Goal: Transaction & Acquisition: Book appointment/travel/reservation

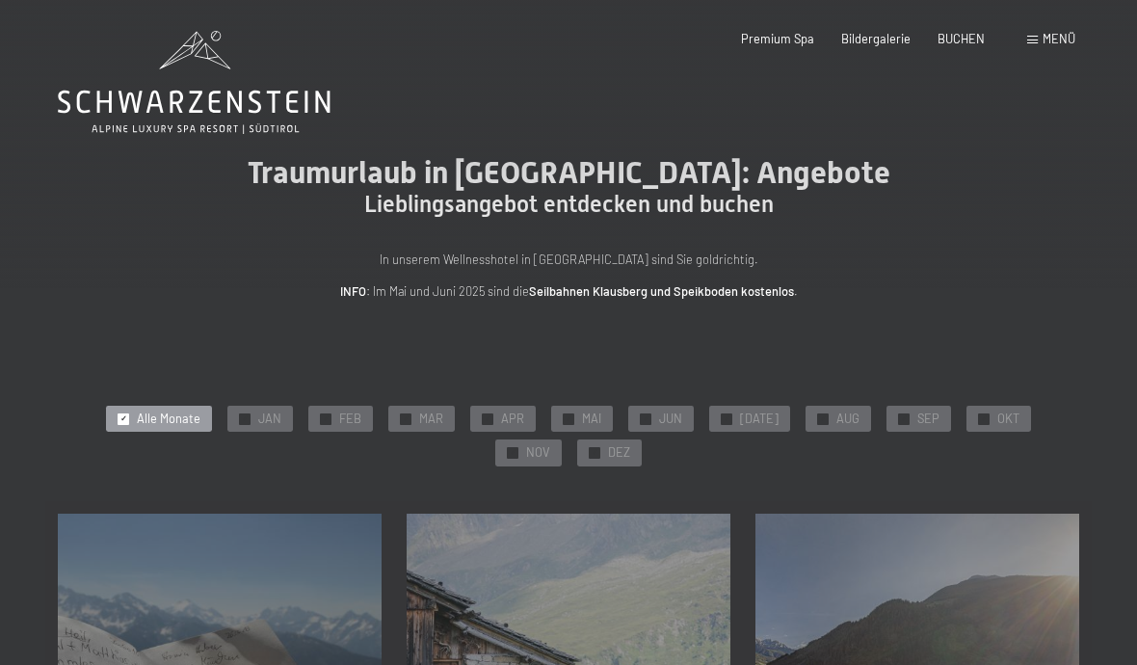
click at [473, 397] on span "Einwilligung Marketing*" at bounding box center [461, 387] width 159 height 19
click at [372, 397] on input "Einwilligung Marketing*" at bounding box center [362, 387] width 19 height 19
click at [468, 397] on span "Einwilligung Marketing*" at bounding box center [461, 387] width 159 height 19
click at [372, 397] on input "Einwilligung Marketing*" at bounding box center [362, 387] width 19 height 19
checkbox input "false"
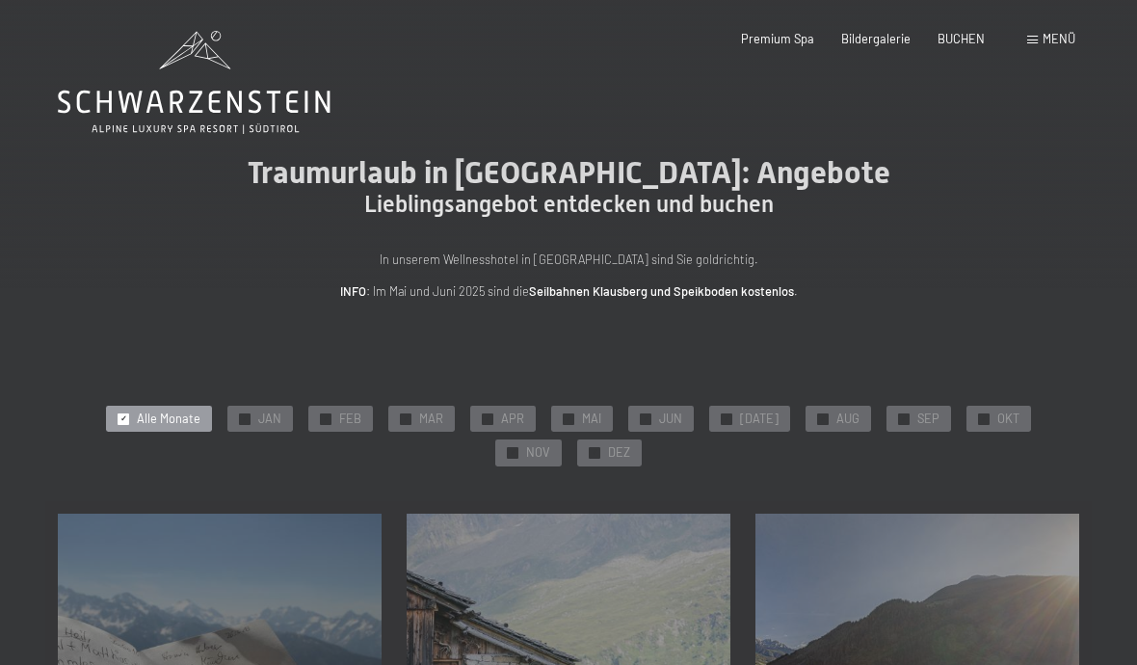
click at [501, 412] on span "APR" at bounding box center [512, 419] width 23 height 17
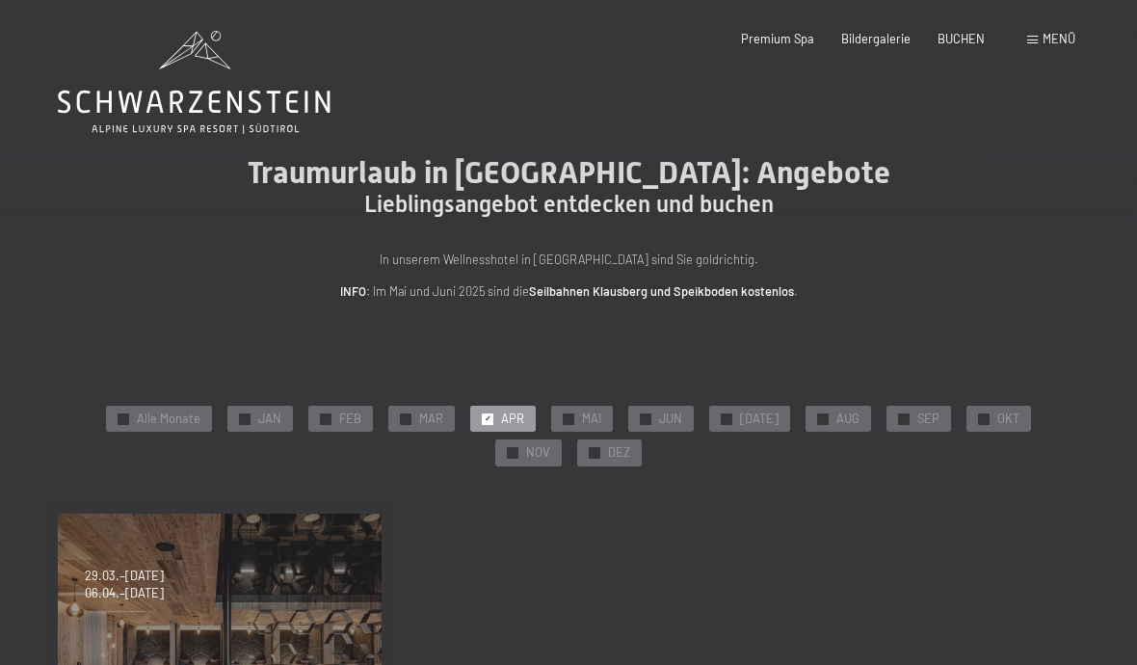
click at [501, 413] on span "APR" at bounding box center [512, 419] width 23 height 17
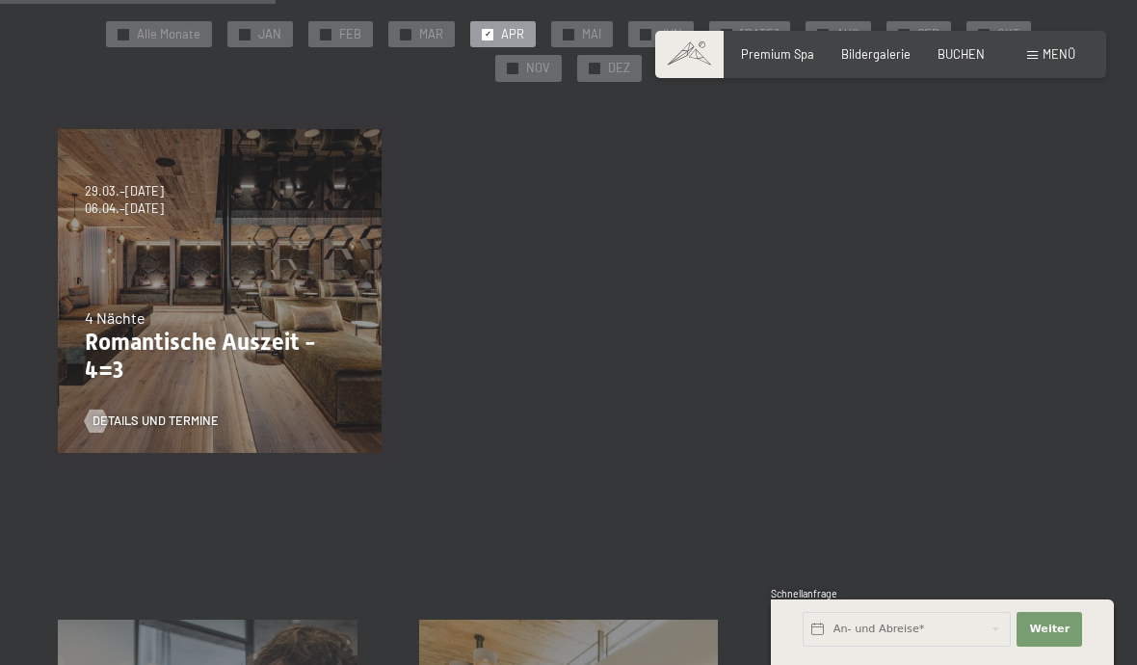
scroll to position [334, 0]
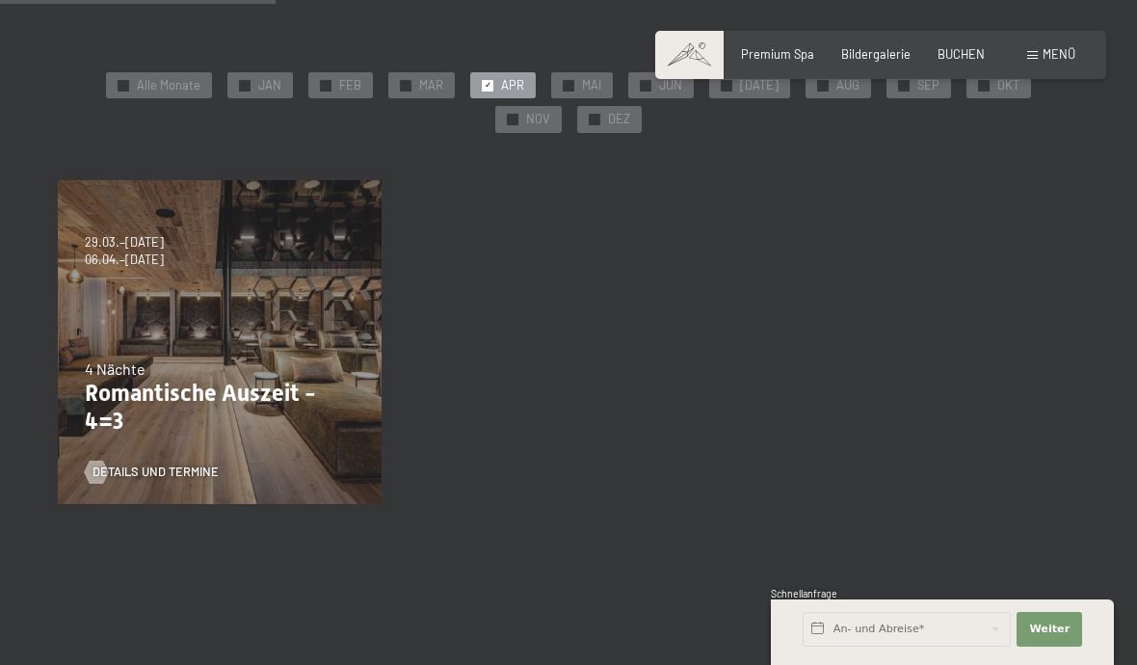
click at [274, 347] on div "09.11.–05.12.2025 08.12.–19.12.2025 11.01.–23.01.2026 08.03.–27.03.2026 29.03.–…" at bounding box center [219, 342] width 349 height 349
click at [938, 629] on input "text" at bounding box center [907, 629] width 208 height 35
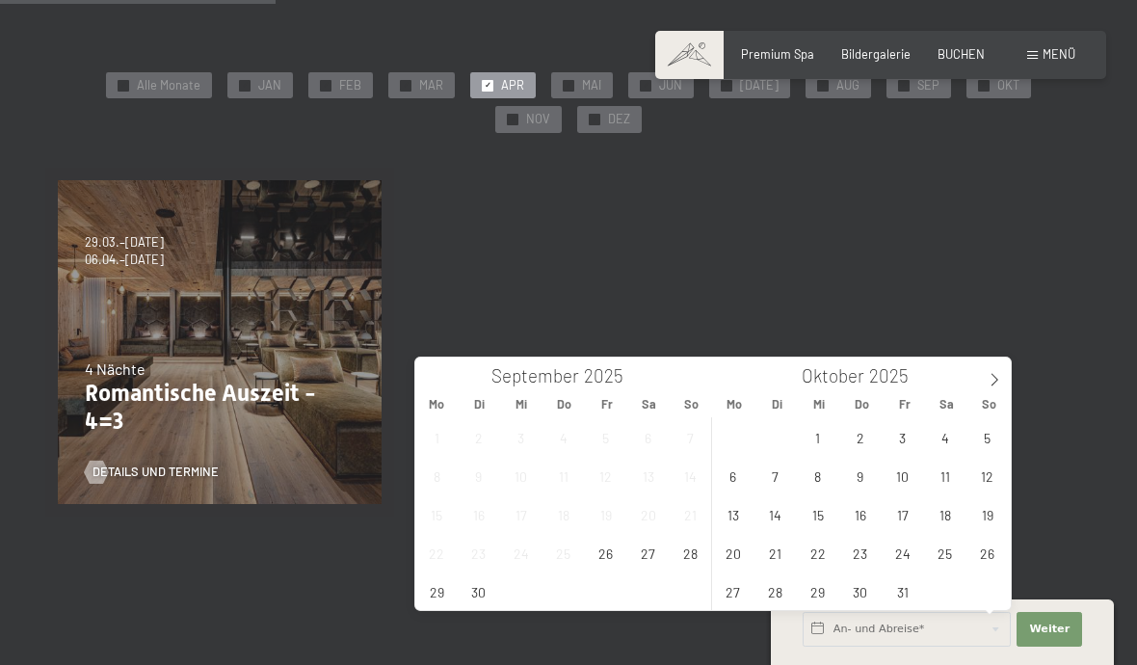
click at [1002, 376] on icon at bounding box center [994, 379] width 13 height 13
click at [991, 388] on span at bounding box center [994, 374] width 33 height 33
click at [983, 388] on span at bounding box center [994, 374] width 33 height 33
type input "2026"
click at [995, 388] on span at bounding box center [994, 374] width 33 height 33
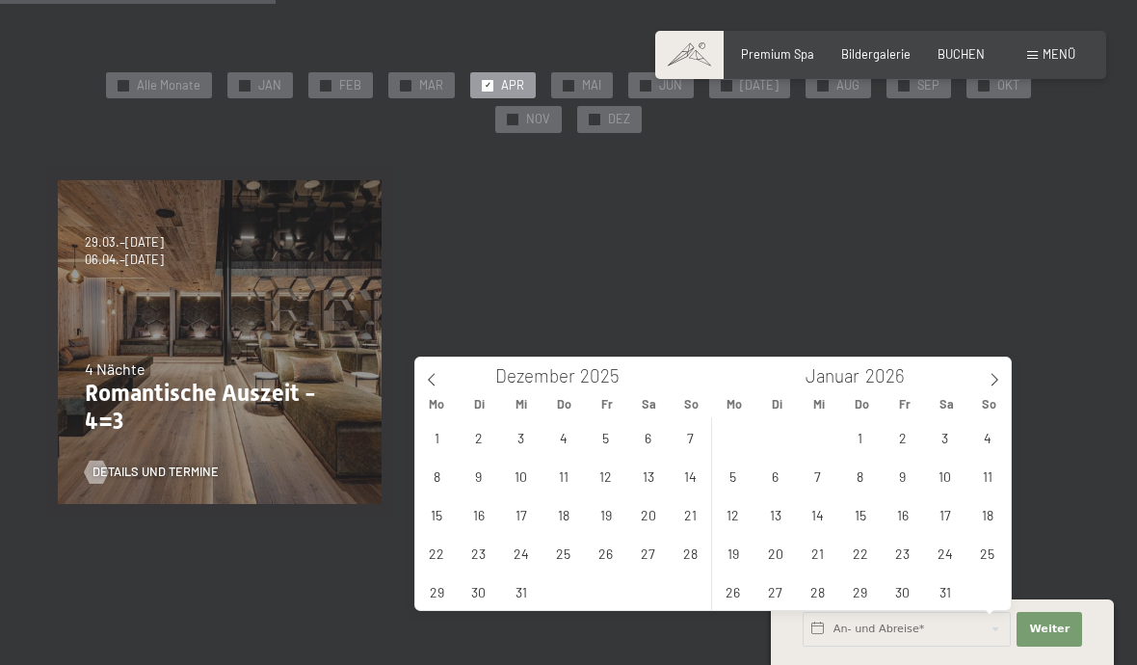
type input "2026"
click at [998, 389] on span at bounding box center [994, 374] width 33 height 33
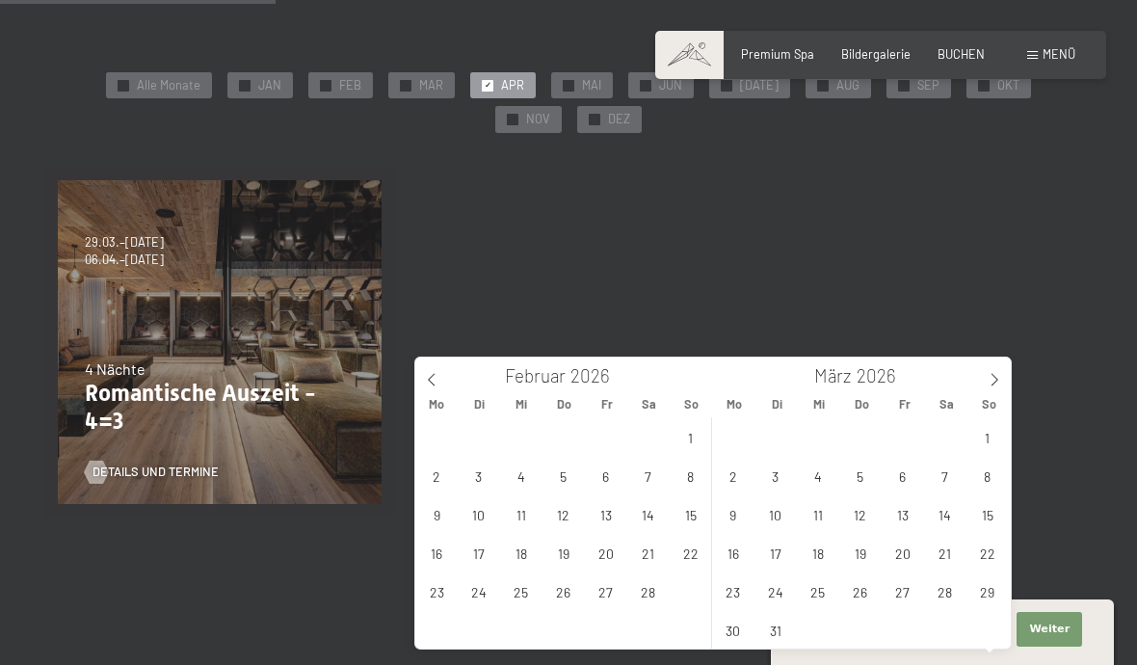
click at [996, 388] on span at bounding box center [994, 374] width 33 height 33
click at [741, 475] on span "6" at bounding box center [733, 476] width 38 height 38
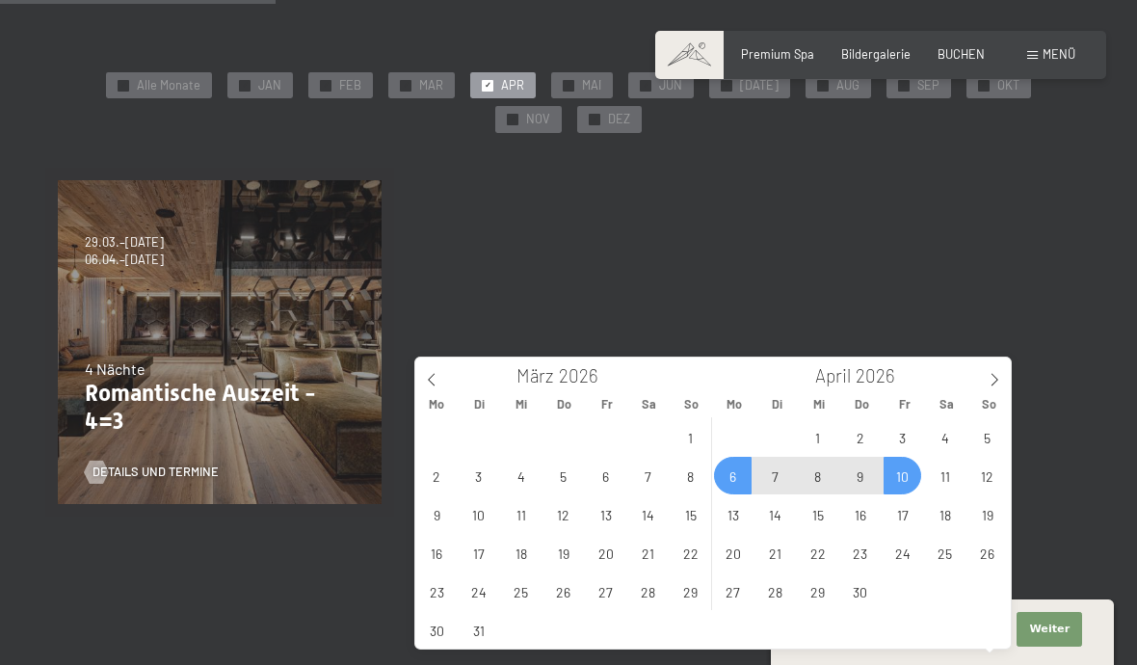
click at [907, 482] on span "10" at bounding box center [903, 476] width 38 height 38
type input "Mo. 06.04.2026 - Fr. 10.04.2026"
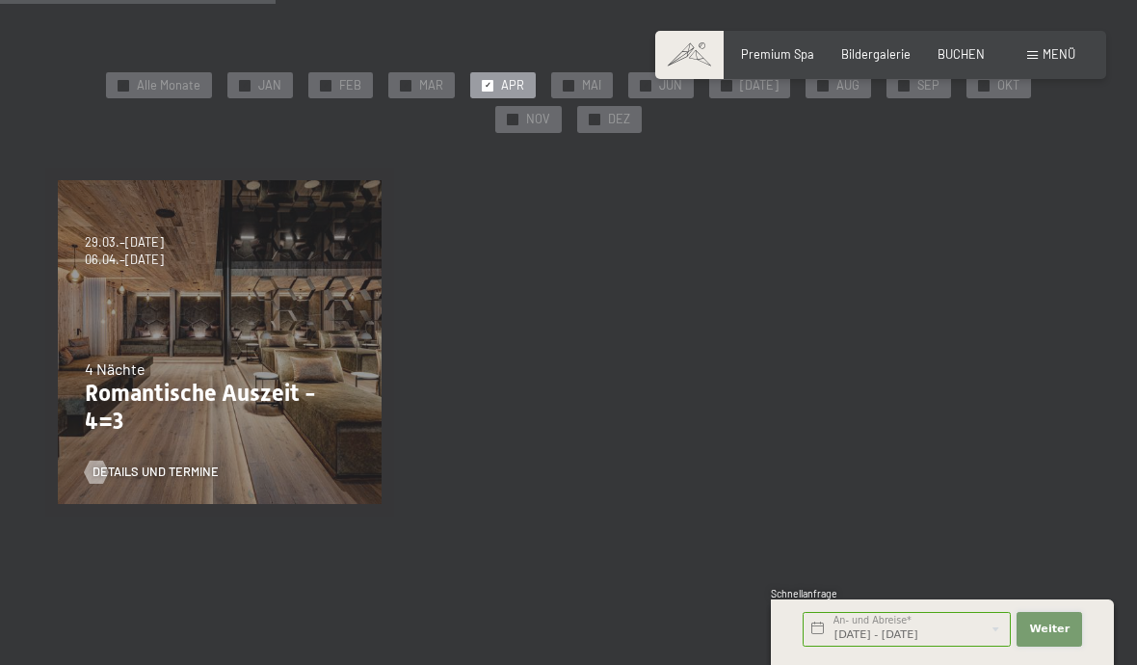
click at [1048, 630] on span "Weiter" at bounding box center [1050, 629] width 40 height 15
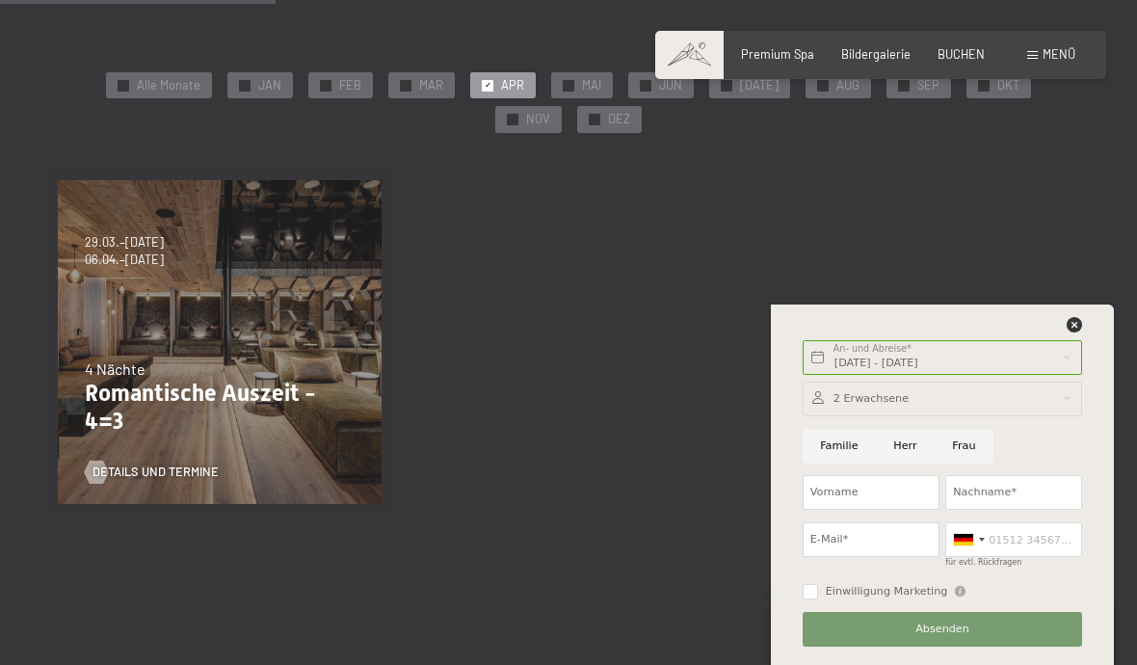
click at [681, 568] on section "✓ Alle Monate ✓ JAN ✓ FEB ✓ MAR ✓ APR ✓ MAI ✓ JUN ✓ JUL ✓ AUG ✓ SEP ✓ OKT ✓ NOV…" at bounding box center [568, 281] width 1137 height 626
click at [1082, 328] on icon at bounding box center [1074, 324] width 15 height 15
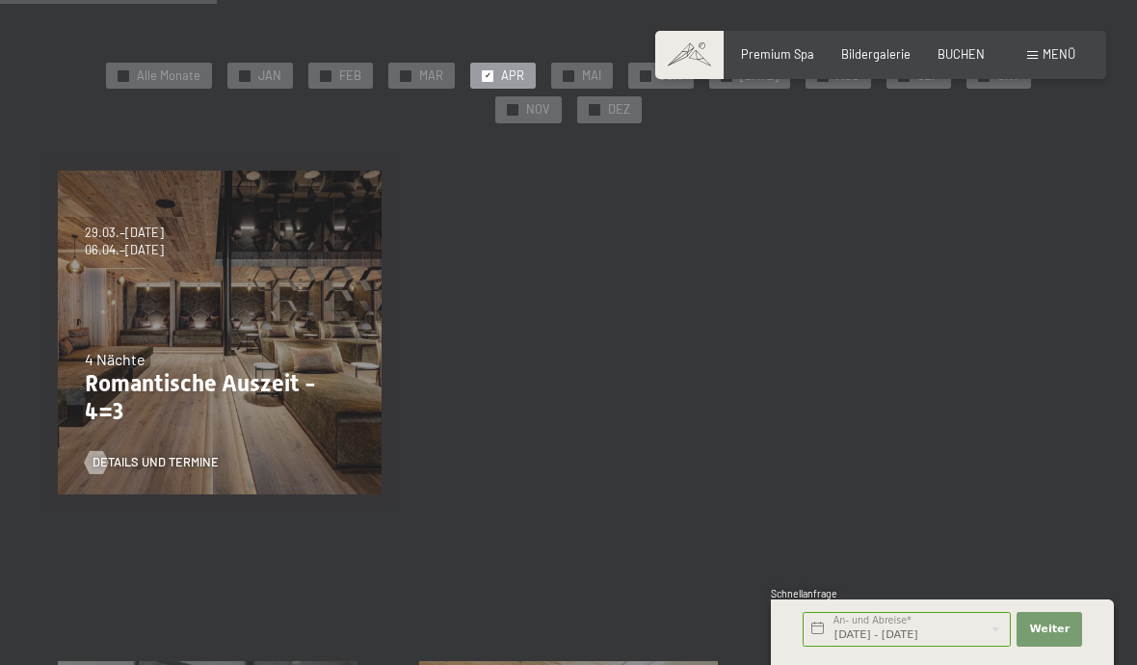
scroll to position [221, 0]
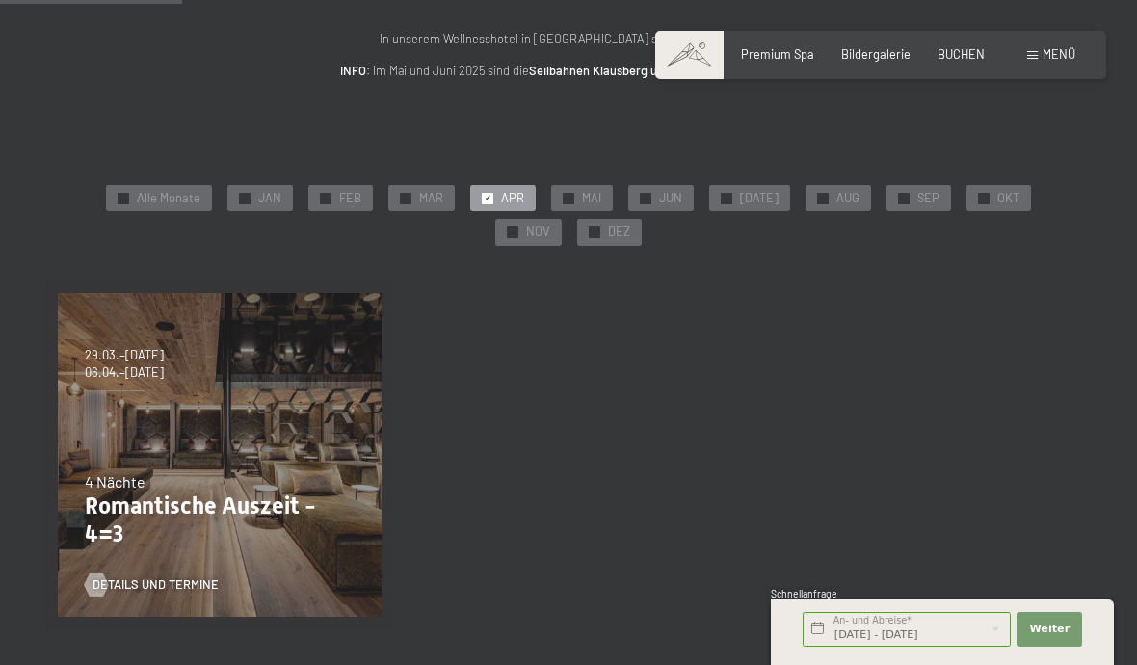
click at [276, 522] on p "Romantische Auszeit - 4=3" at bounding box center [220, 521] width 270 height 56
click at [204, 442] on div "09.11.–05.12.2025 08.12.–19.12.2025 11.01.–23.01.2026 08.03.–27.03.2026 29.03.–…" at bounding box center [219, 455] width 349 height 349
click at [231, 415] on div "09.11.–05.12.2025 08.12.–19.12.2025 11.01.–23.01.2026 08.03.–27.03.2026 29.03.–…" at bounding box center [219, 455] width 349 height 349
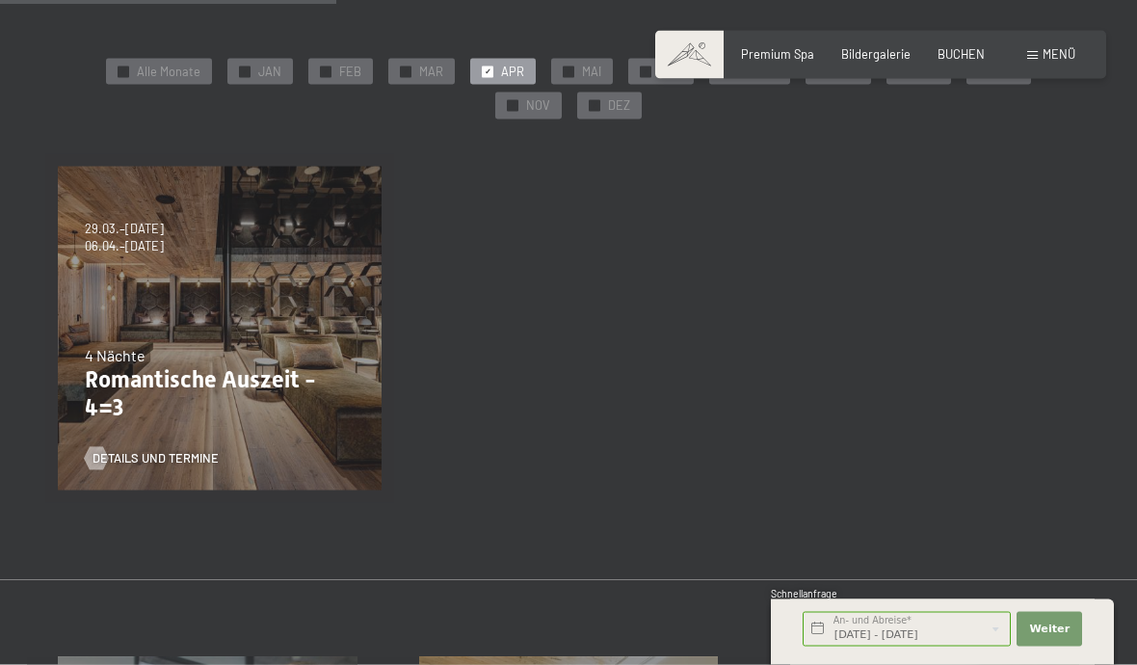
scroll to position [516, 0]
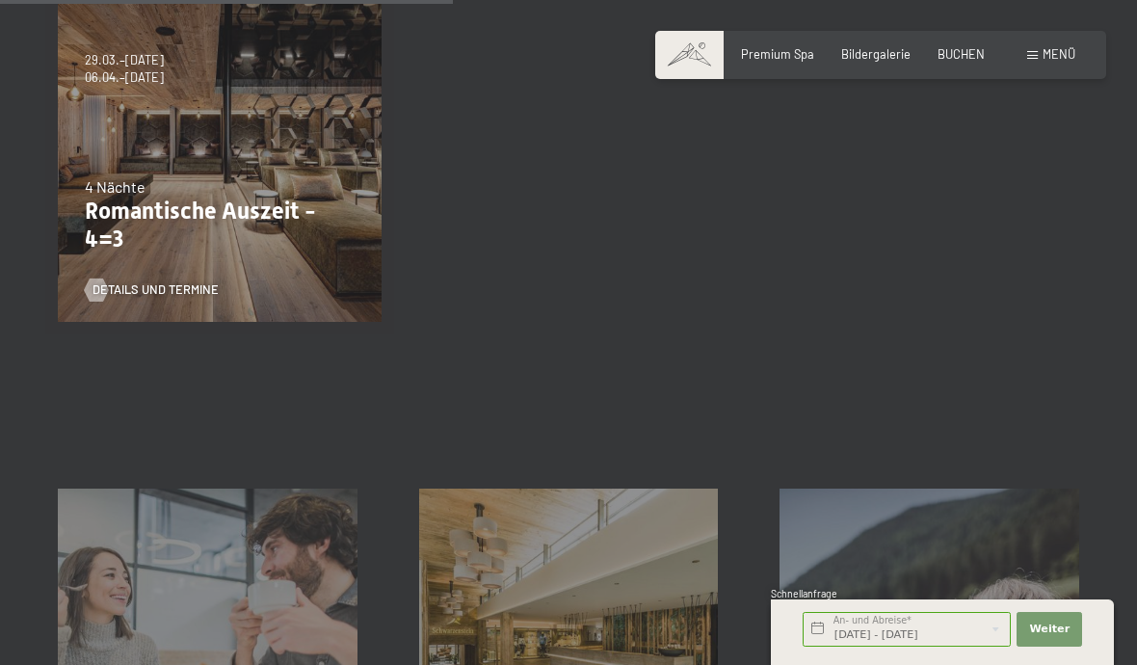
click at [1089, 457] on div "Inklusivleistungen Mehr erfahren Anfrage & Buchung Mehr erfahren Gutschein Mehr…" at bounding box center [568, 600] width 1137 height 377
click at [1054, 647] on button "Weiter Adressfelder ausblenden" at bounding box center [1050, 629] width 66 height 35
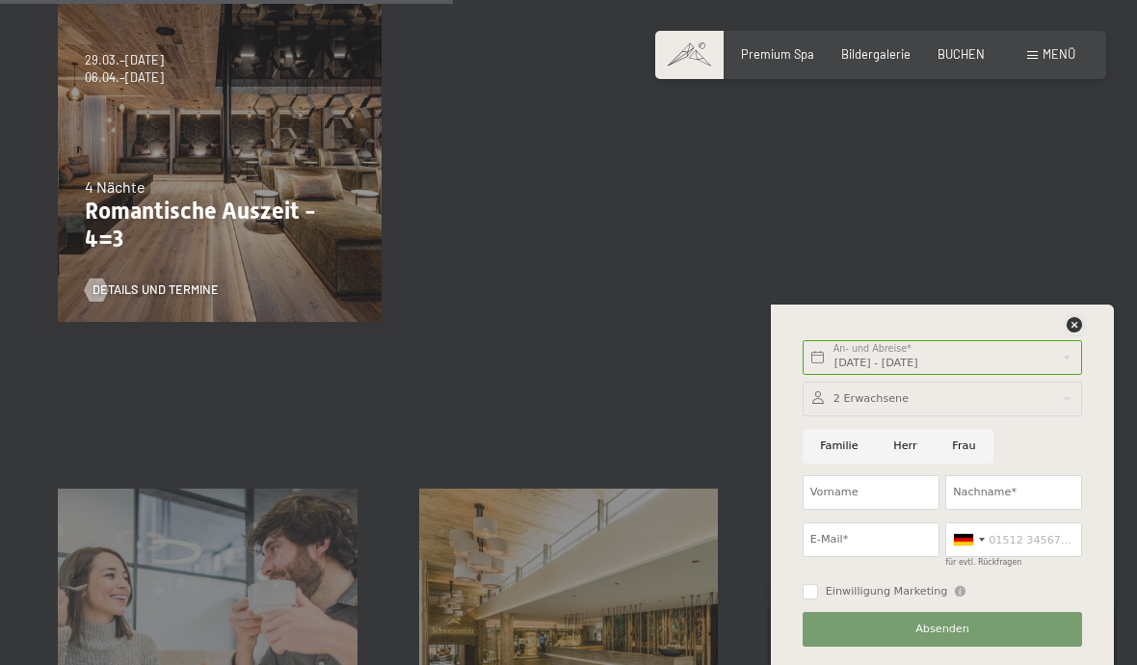
click at [1077, 333] on icon at bounding box center [1074, 324] width 15 height 15
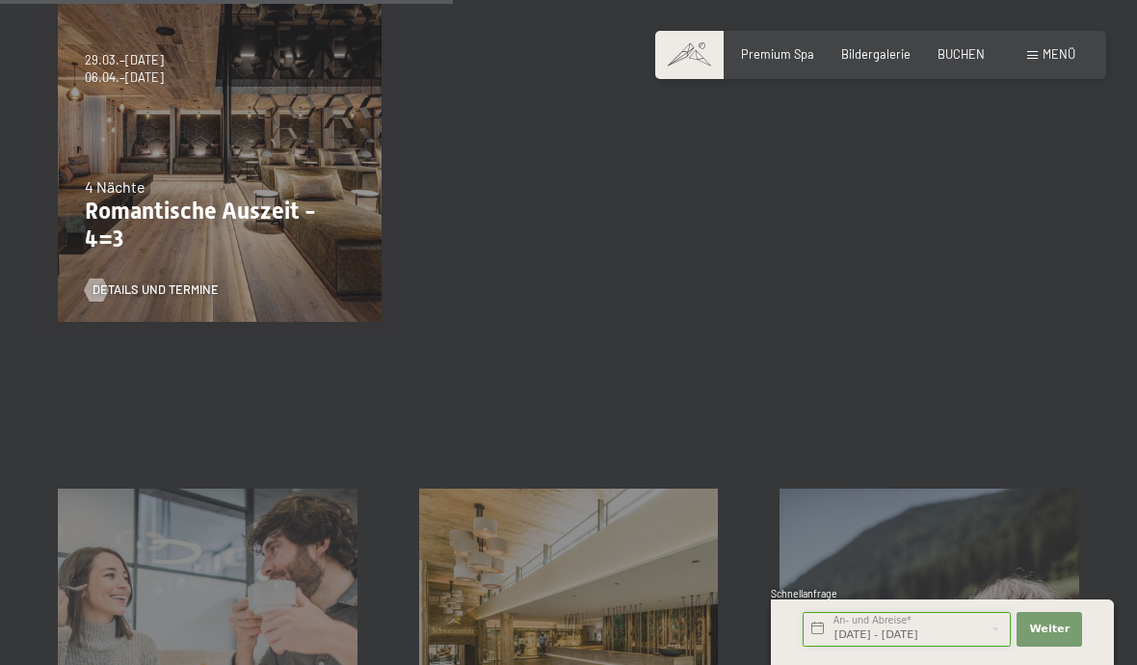
click at [919, 647] on input "Mo. 06.04.2026 - Fr. 10.04.2026" at bounding box center [907, 629] width 208 height 35
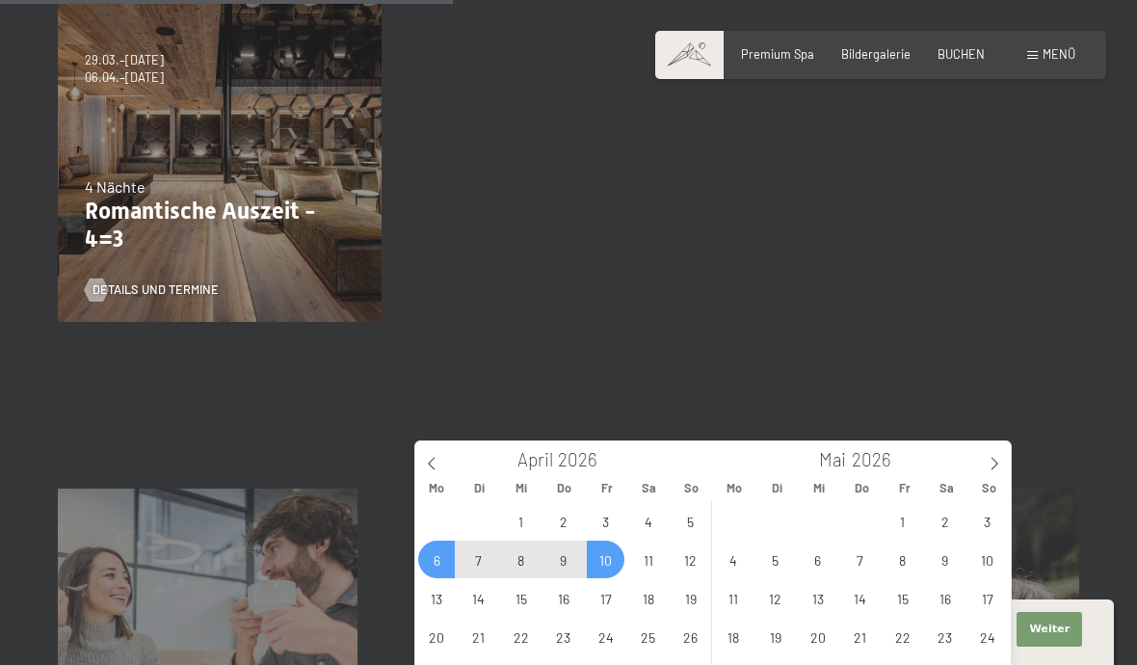
click at [820, 647] on input "Mo. 06.04.2026 - Fr. 10.04.2026" at bounding box center [907, 629] width 208 height 35
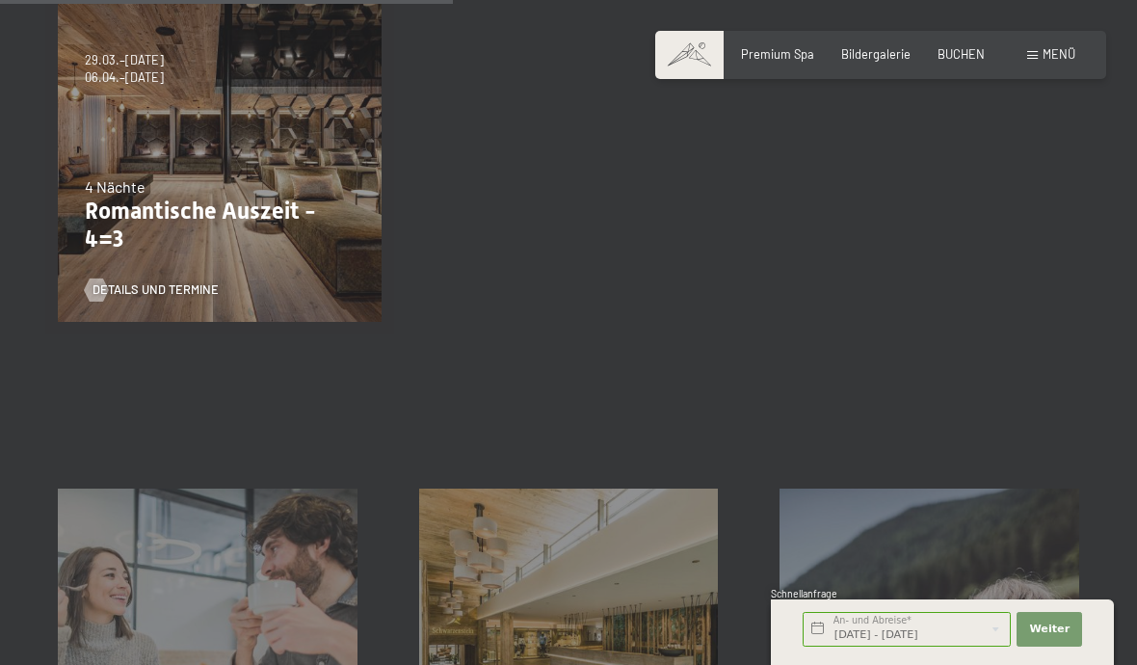
click at [1030, 346] on section "✓ Alle Monate ✓ JAN ✓ FEB ✓ MAR ✓ APR ✓ MAI ✓ JUN ✓ JUL ✓ AUG ✓ SEP ✓ OKT ✓ NOV…" at bounding box center [568, 99] width 1137 height 626
click at [1070, 350] on section "✓ Alle Monate ✓ JAN ✓ FEB ✓ MAR ✓ APR ✓ MAI ✓ JUN ✓ JUL ✓ AUG ✓ SEP ✓ OKT ✓ NOV…" at bounding box center [568, 99] width 1137 height 626
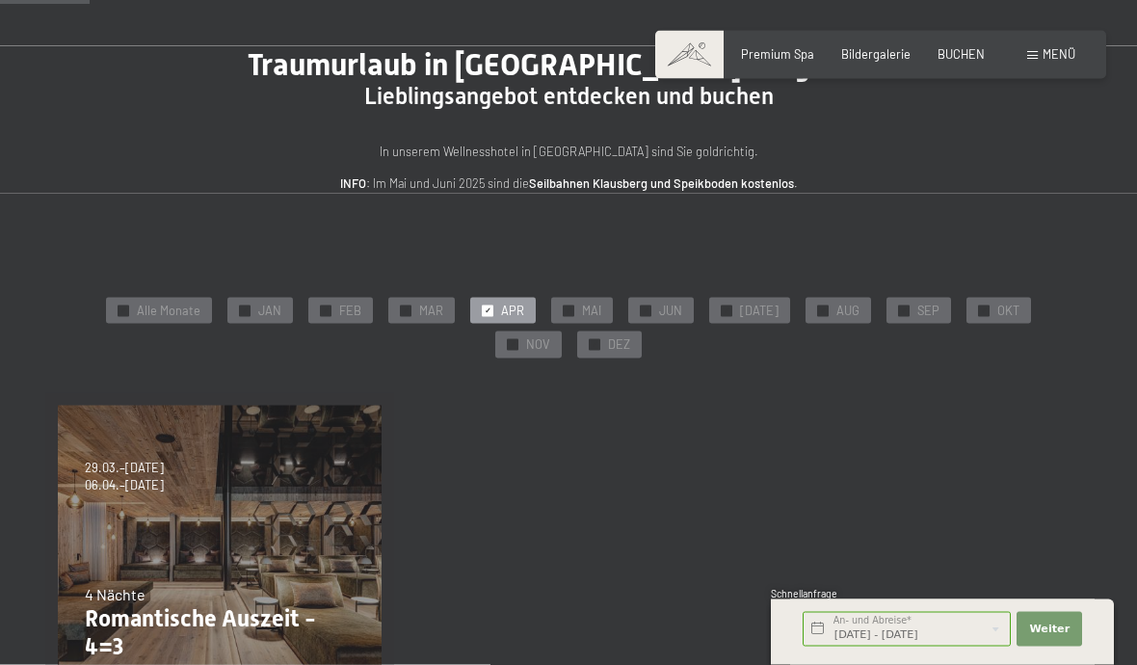
scroll to position [0, 0]
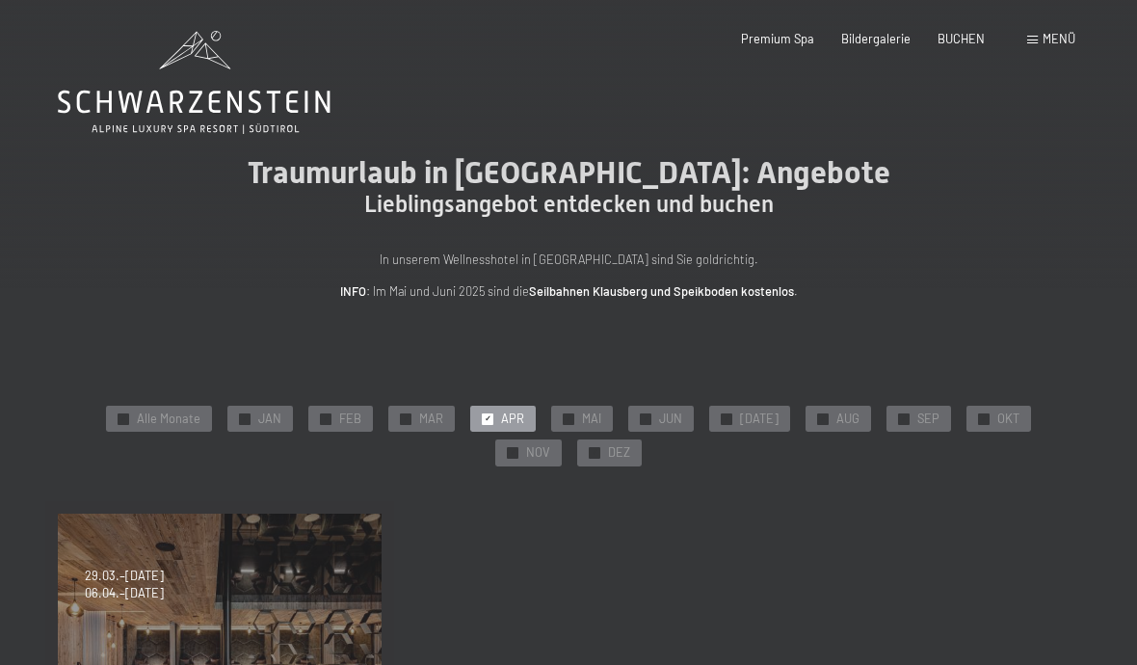
click at [965, 35] on span "BUCHEN" at bounding box center [961, 38] width 47 height 15
click at [339, 414] on span "FEB" at bounding box center [350, 419] width 22 height 17
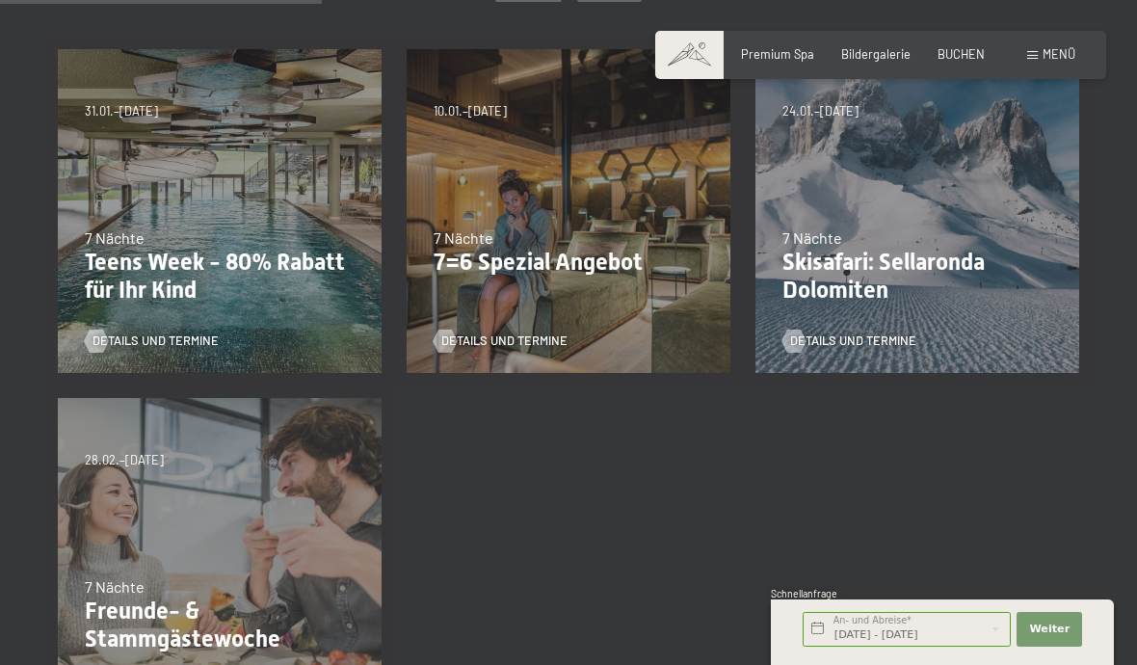
scroll to position [464, 0]
click at [273, 257] on p "Teens Week - 80% Rabatt für Ihr Kind" at bounding box center [220, 278] width 270 height 56
click at [115, 339] on span "Details und Termine" at bounding box center [156, 341] width 126 height 17
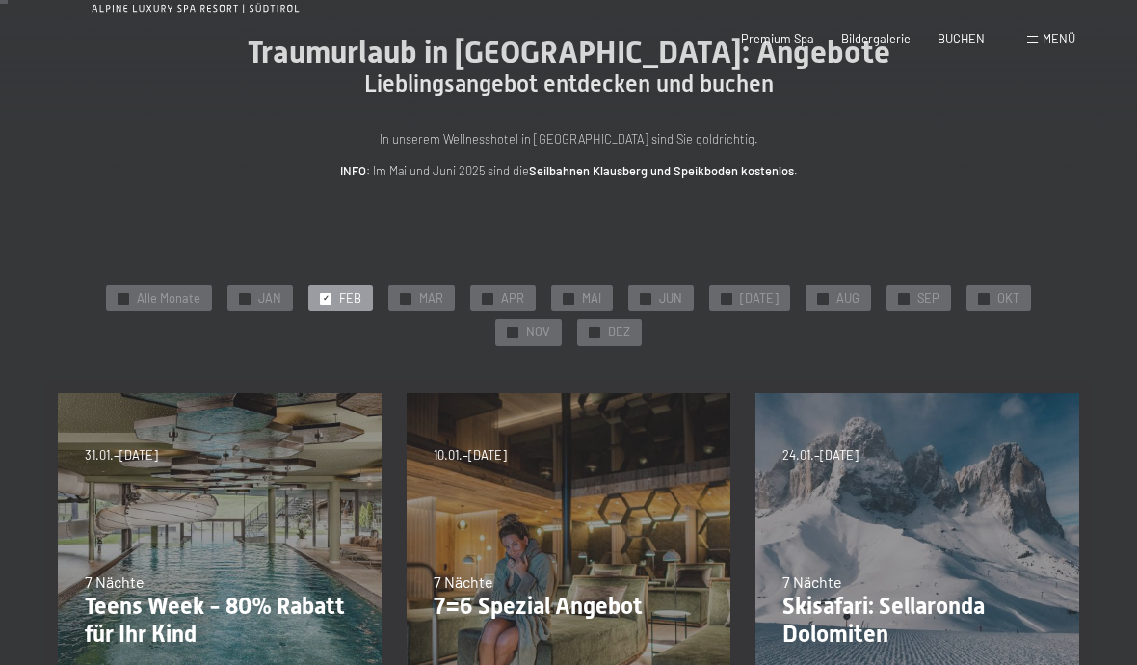
scroll to position [0, 0]
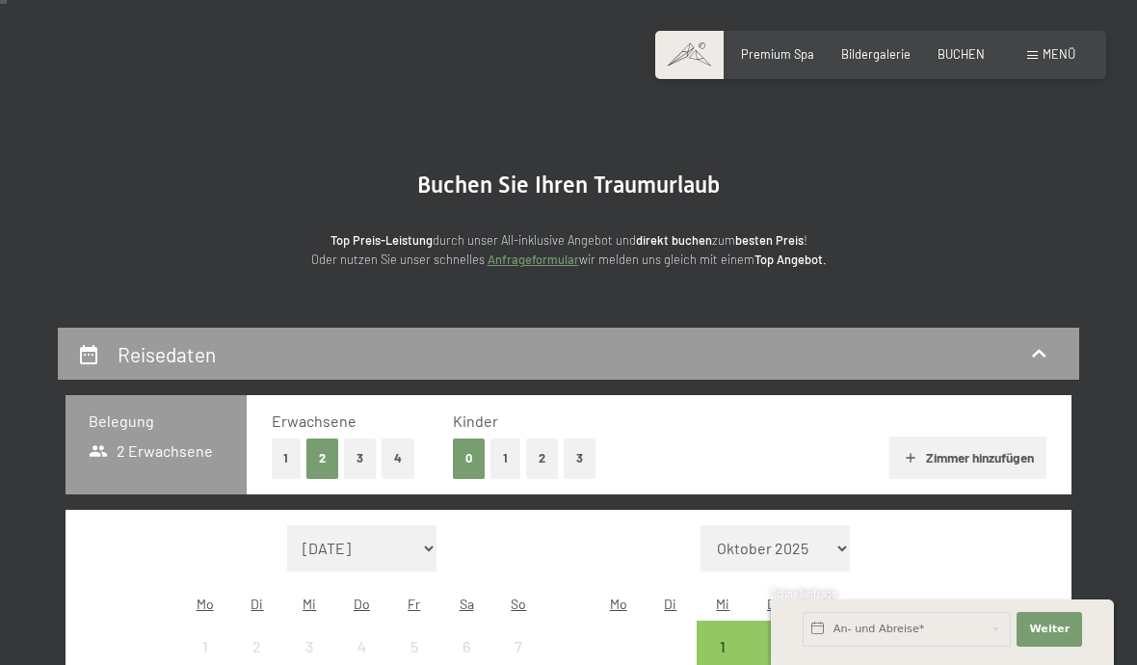
scroll to position [39, 0]
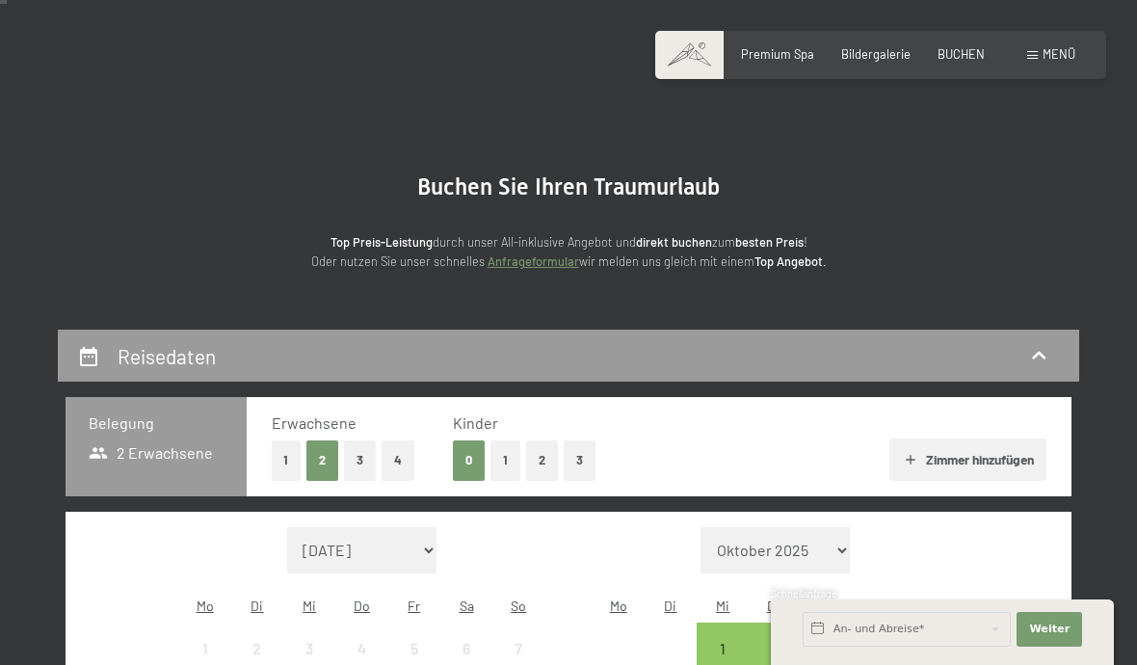
click at [580, 457] on button "3" at bounding box center [580, 461] width 32 height 40
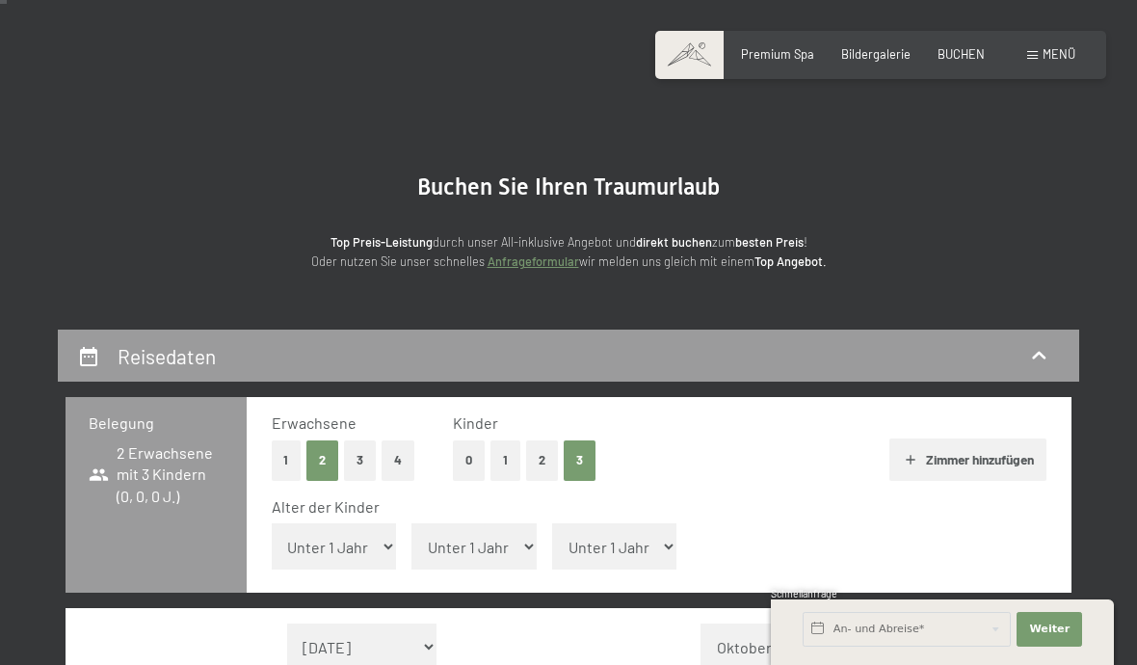
click at [365, 536] on select "Unter 1 Jahr 1 Jahr 2 Jahre 3 Jahre 4 Jahre 5 Jahre 6 Jahre 7 Jahre 8 Jahre 9 J…" at bounding box center [334, 546] width 125 height 46
select select "8"
click at [484, 548] on select "Unter 1 Jahr 1 Jahr 2 Jahre 3 Jahre 4 Jahre 5 Jahre 6 Jahre 7 Jahre 8 Jahre 9 J…" at bounding box center [474, 546] width 125 height 46
select select "12"
click at [625, 548] on select "Unter 1 Jahr 1 Jahr 2 Jahre 3 Jahre 4 Jahre 5 Jahre 6 Jahre 7 Jahre 8 Jahre 9 J…" at bounding box center [614, 546] width 125 height 46
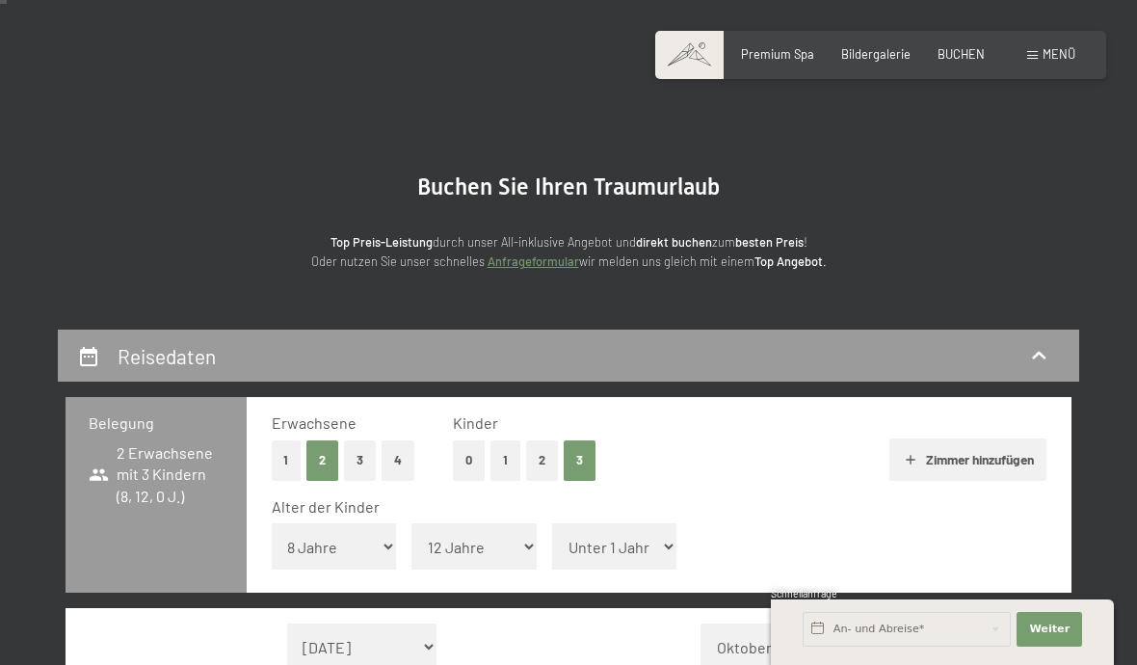
select select "14"
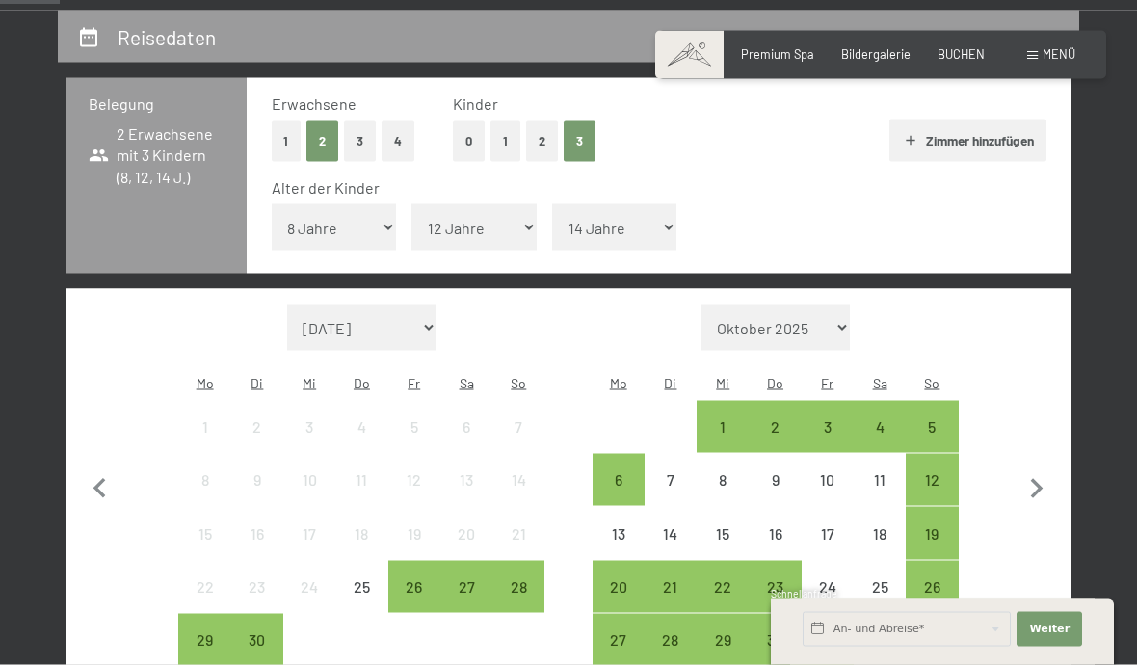
scroll to position [359, 0]
click at [1040, 468] on icon "button" at bounding box center [1037, 488] width 40 height 40
select select "[DATE]"
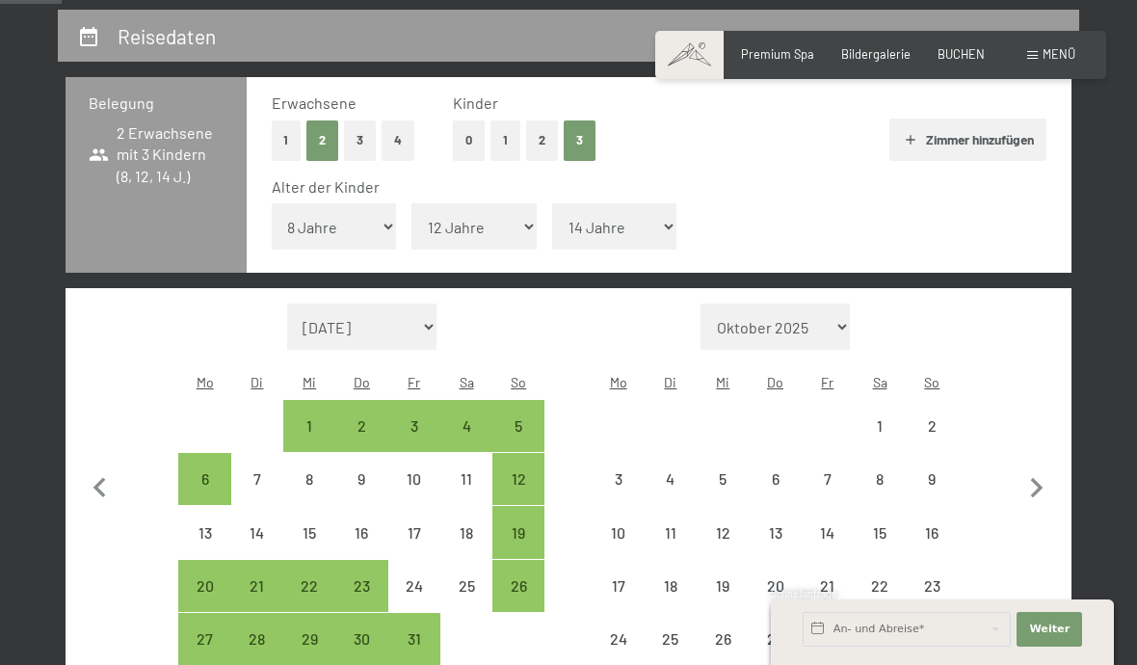
click at [1048, 468] on icon "button" at bounding box center [1037, 488] width 40 height 40
select select "[DATE]"
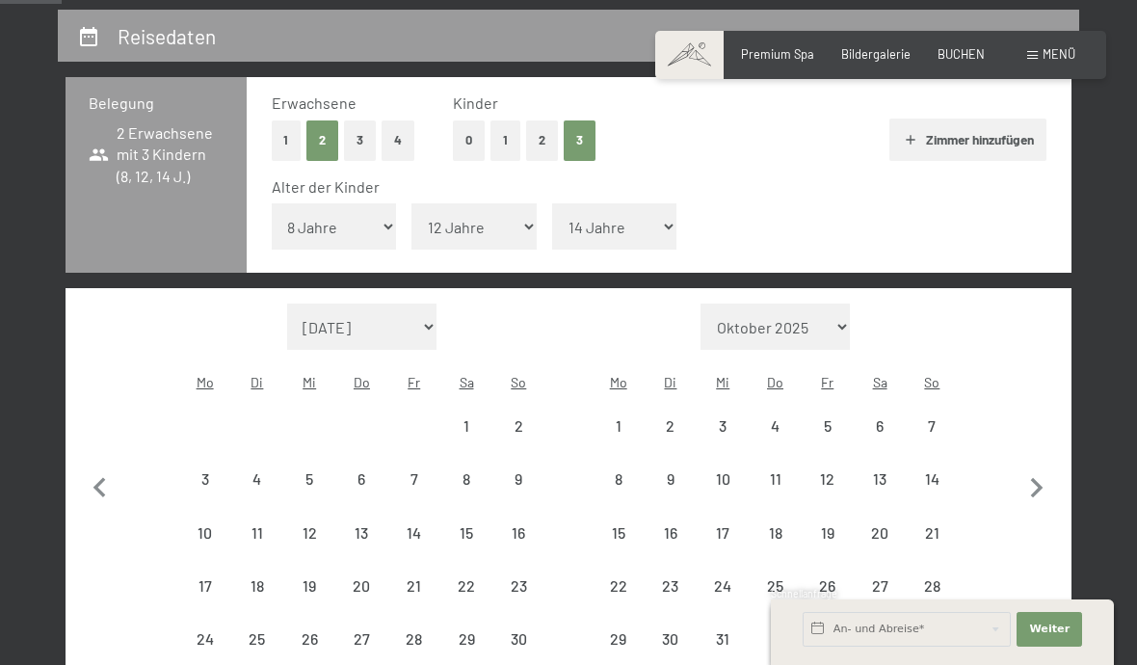
select select "[DATE]"
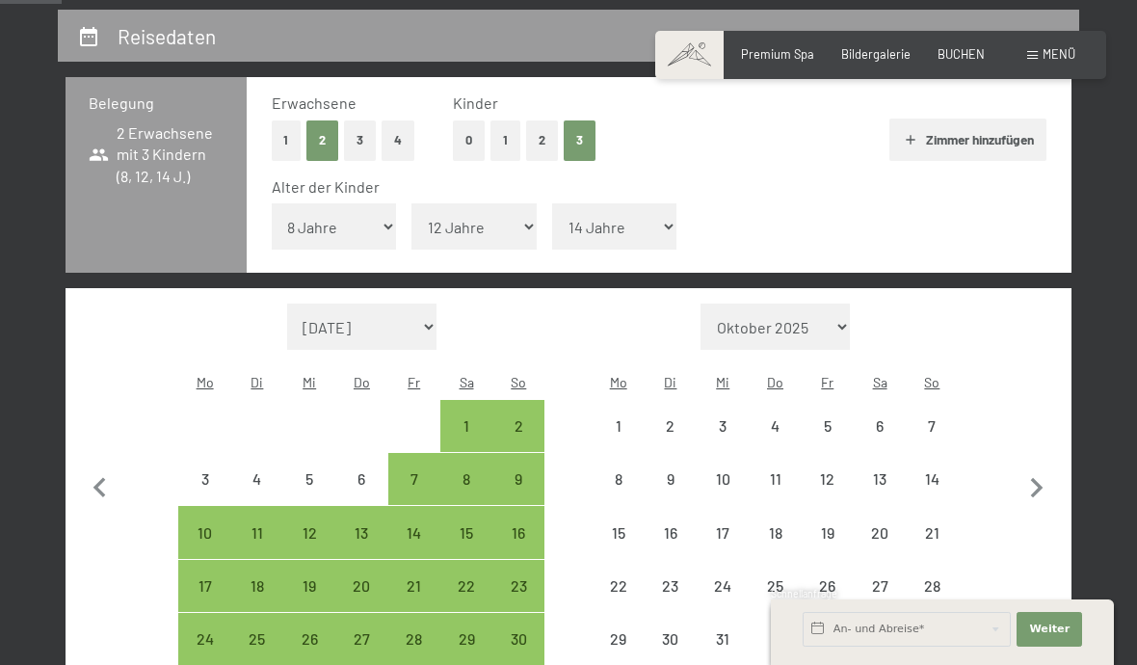
click at [1038, 468] on icon "button" at bounding box center [1037, 488] width 40 height 40
select select "[DATE]"
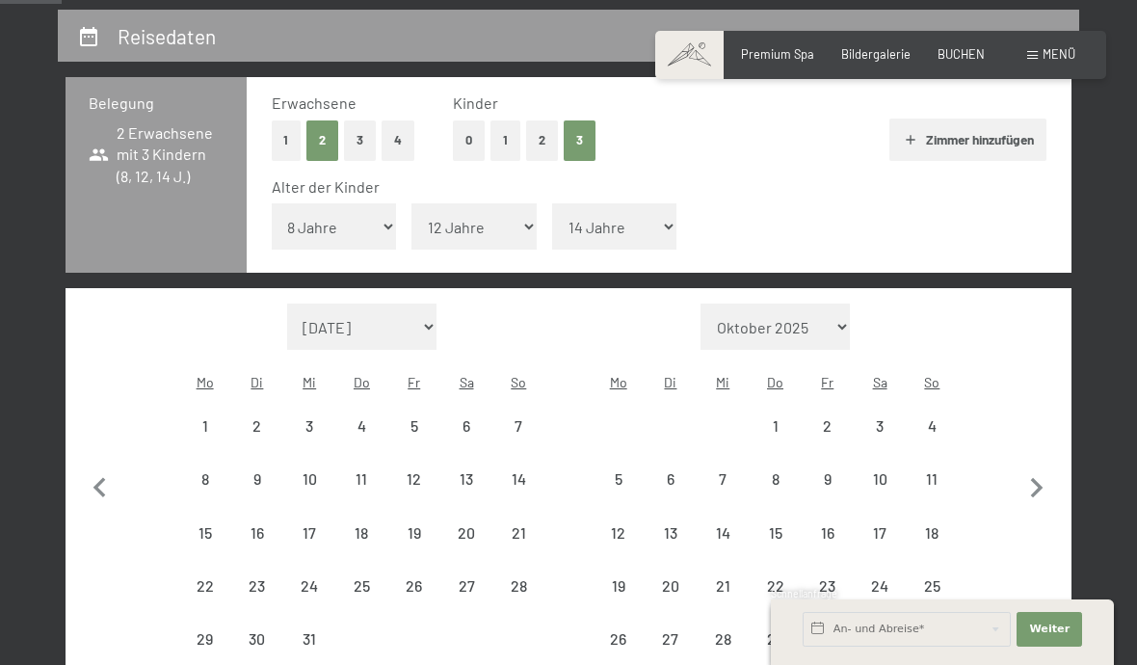
click at [1037, 471] on icon "button" at bounding box center [1037, 488] width 40 height 40
select select "[DATE]"
select select "2026-02-01"
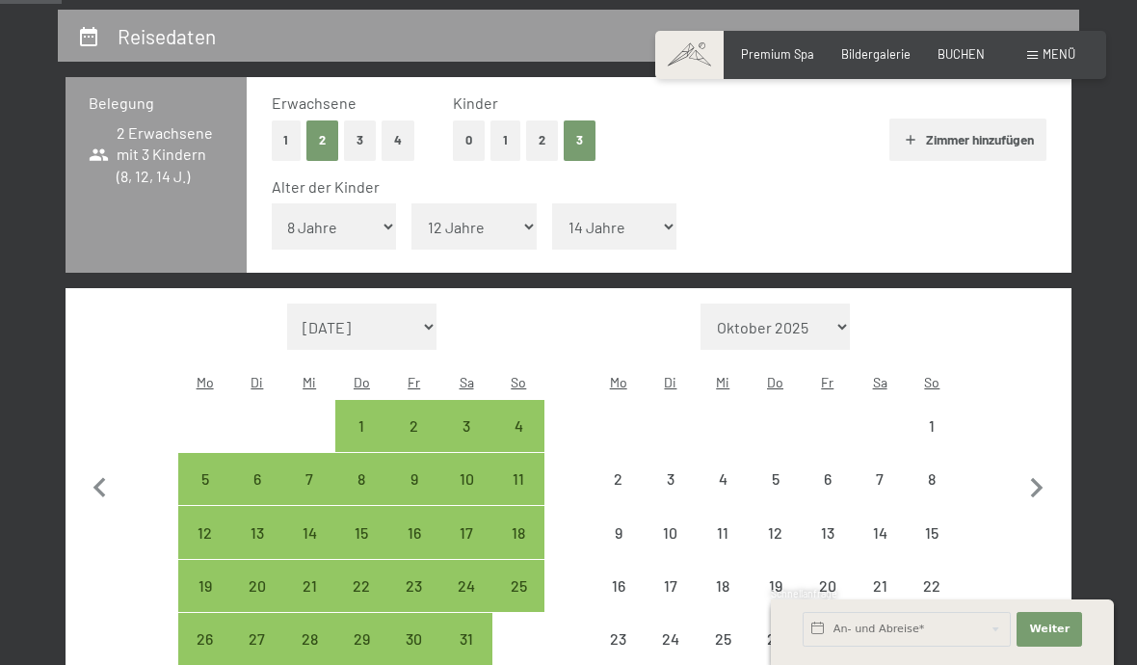
click at [1040, 468] on icon "button" at bounding box center [1037, 488] width 40 height 40
select select "2026-02-01"
select select "2026-03-01"
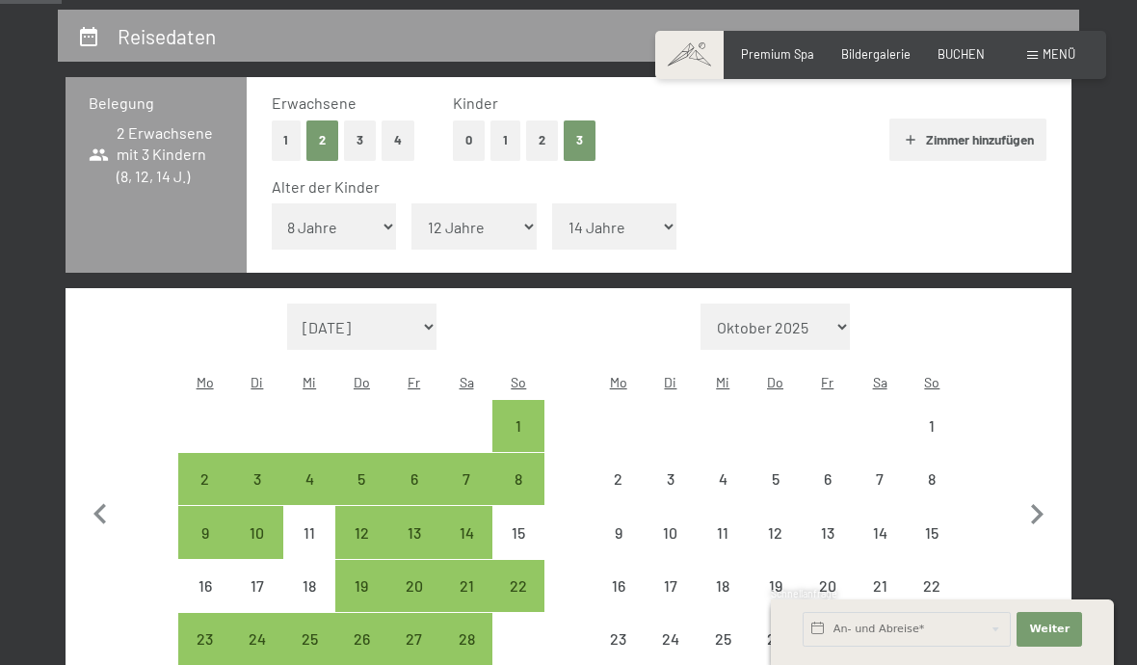
click at [1034, 462] on button "button" at bounding box center [1037, 511] width 40 height 415
select select "2026-03-01"
select select "2026-04-01"
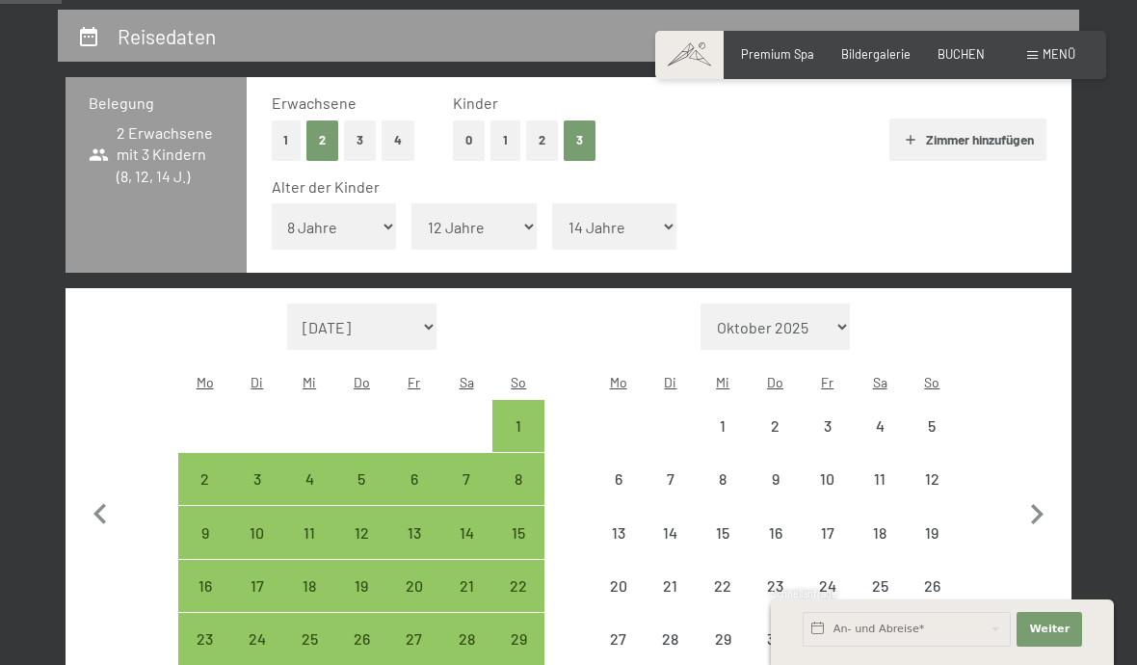
select select "2026-03-01"
select select "2026-04-01"
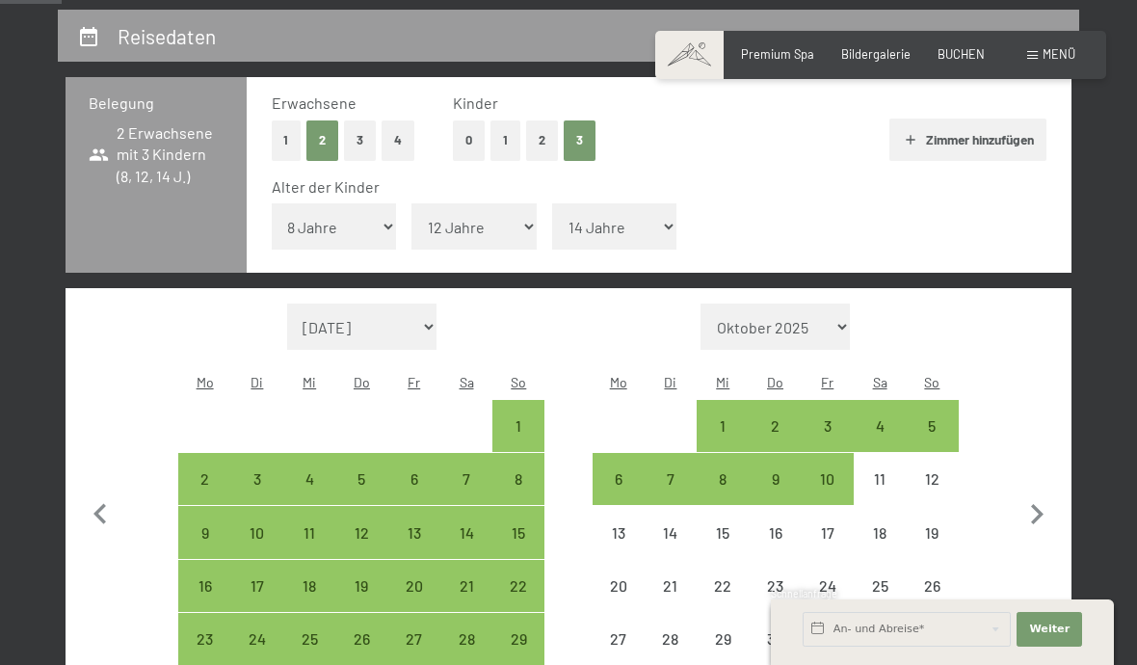
click at [622, 471] on div "6" at bounding box center [619, 495] width 48 height 48
select select "2026-03-01"
select select "2026-04-01"
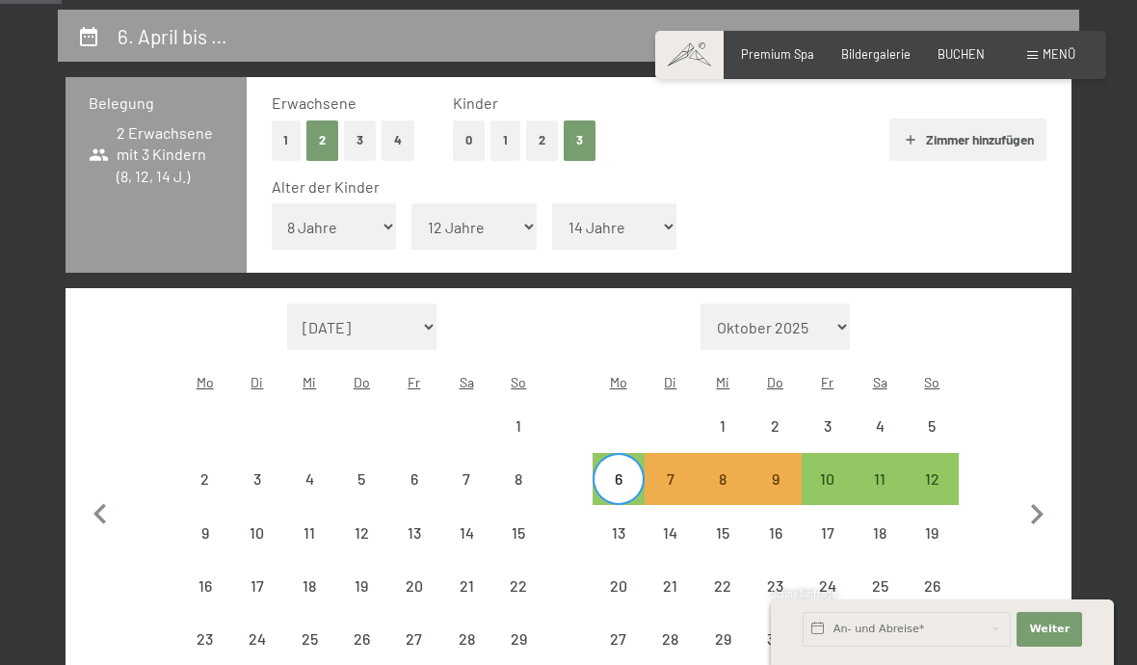
click at [828, 471] on div "10" at bounding box center [828, 495] width 48 height 48
select select "2026-03-01"
select select "2026-04-01"
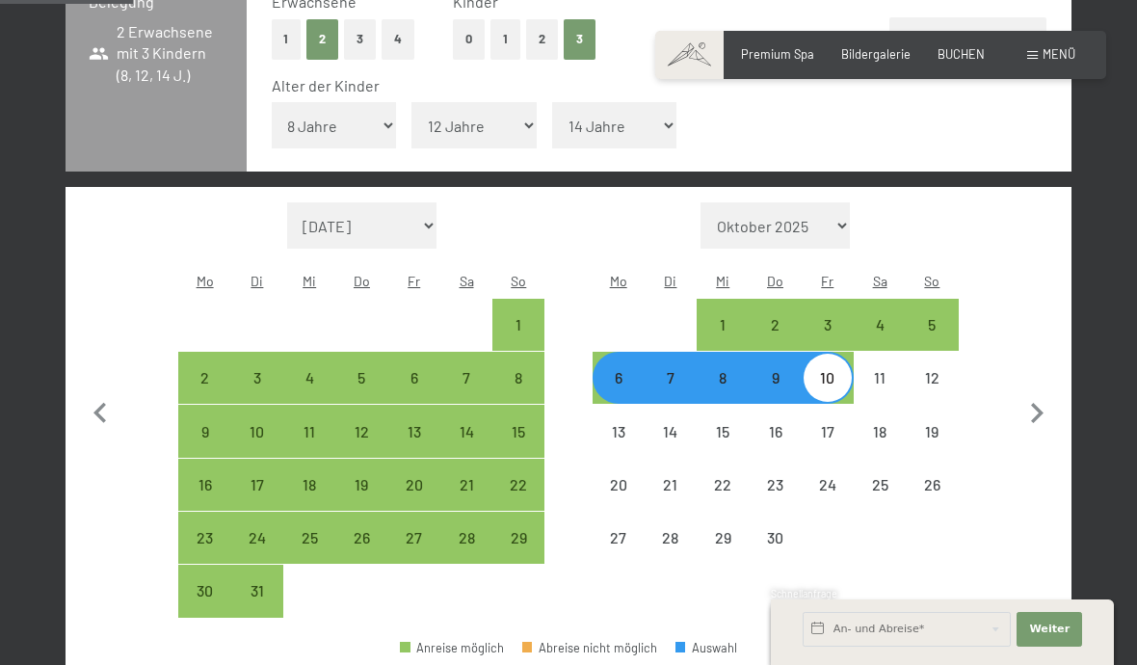
scroll to position [481, 0]
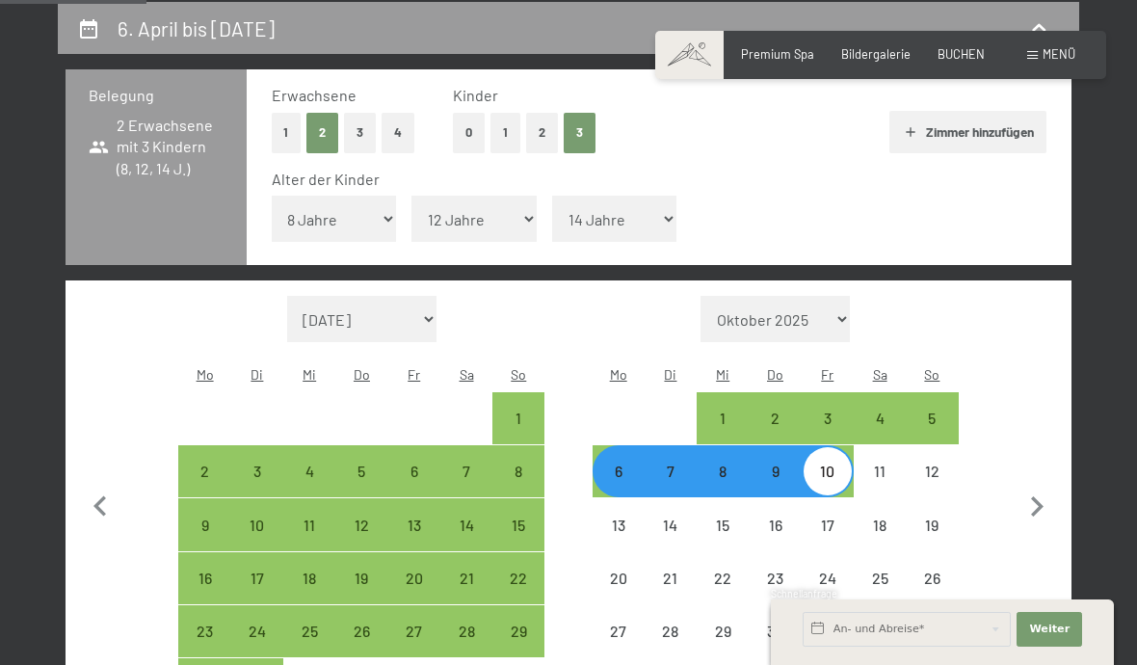
select select "2026-03-01"
select select "2026-04-01"
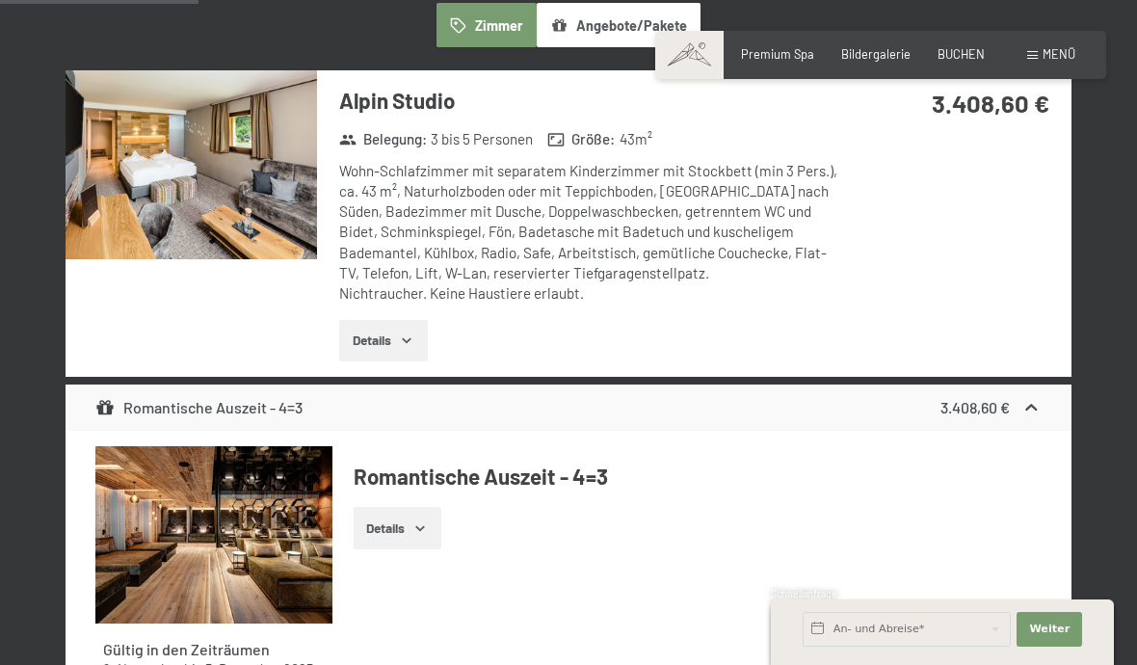
scroll to position [529, 0]
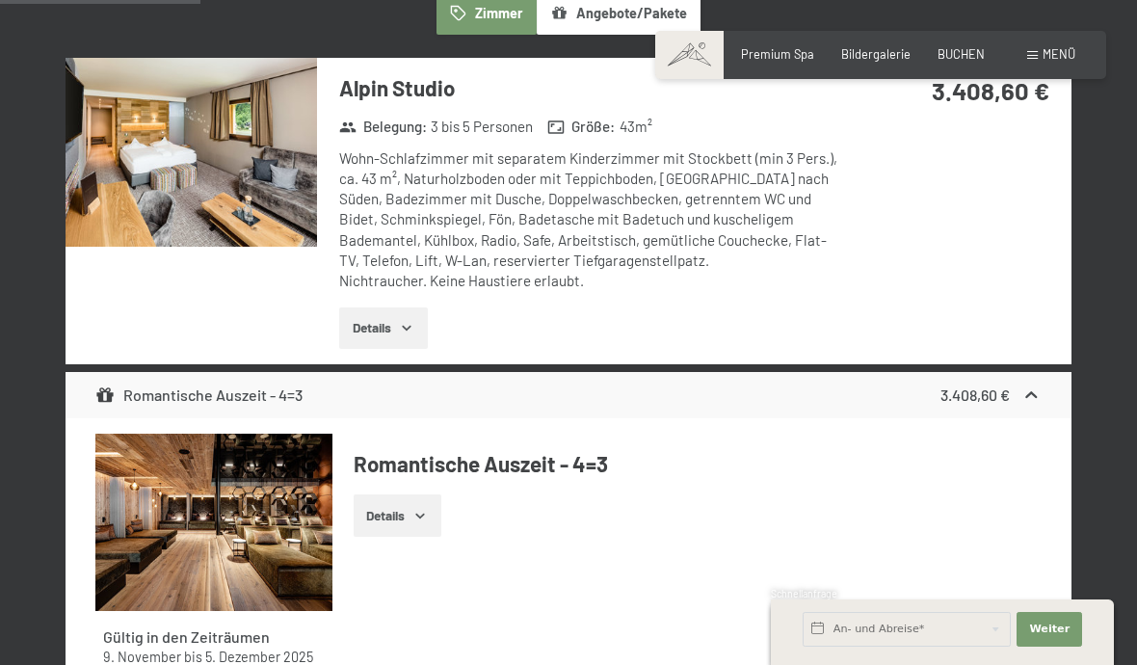
click at [410, 327] on icon "button" at bounding box center [406, 327] width 15 height 15
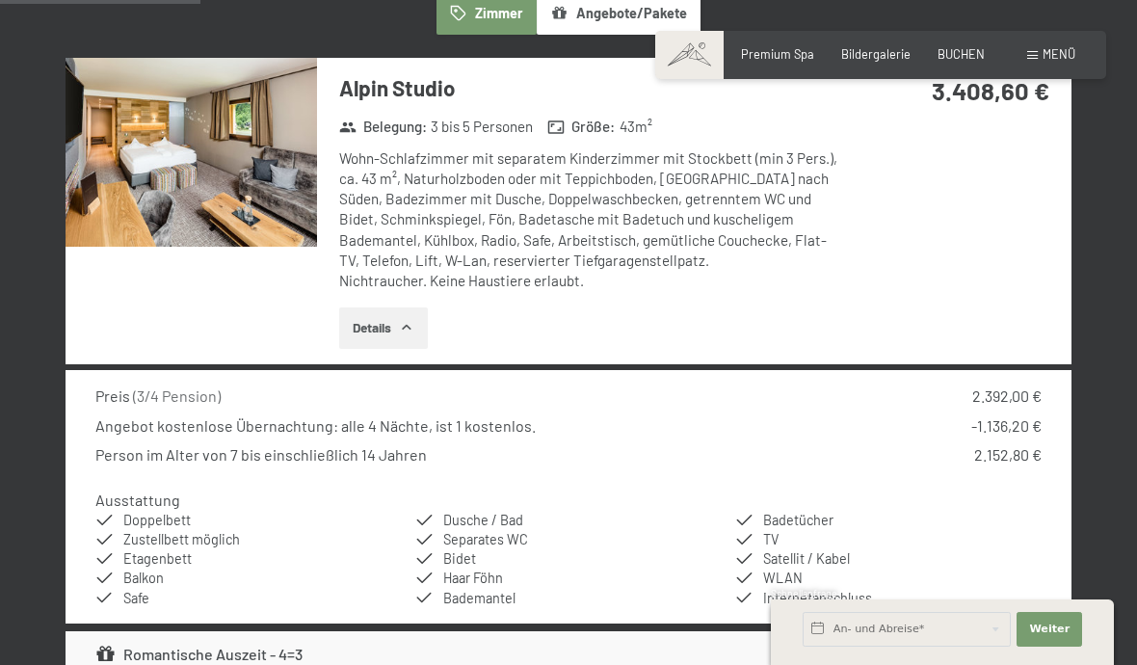
click at [267, 204] on img at bounding box center [192, 152] width 252 height 189
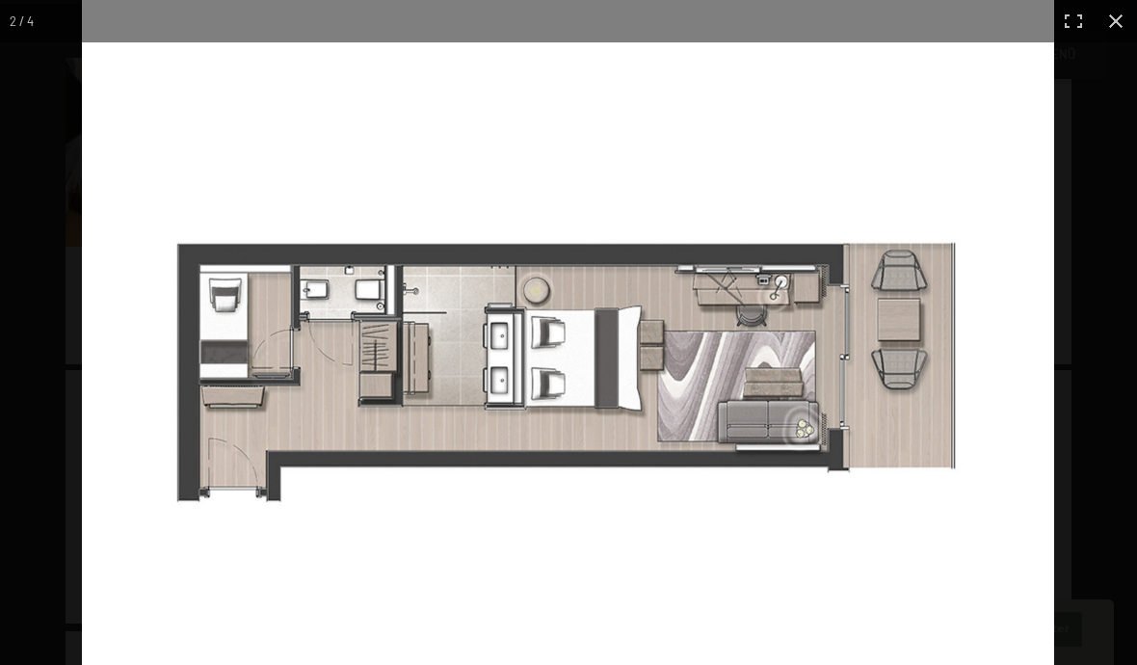
click at [333, 365] on img at bounding box center [568, 374] width 973 height 749
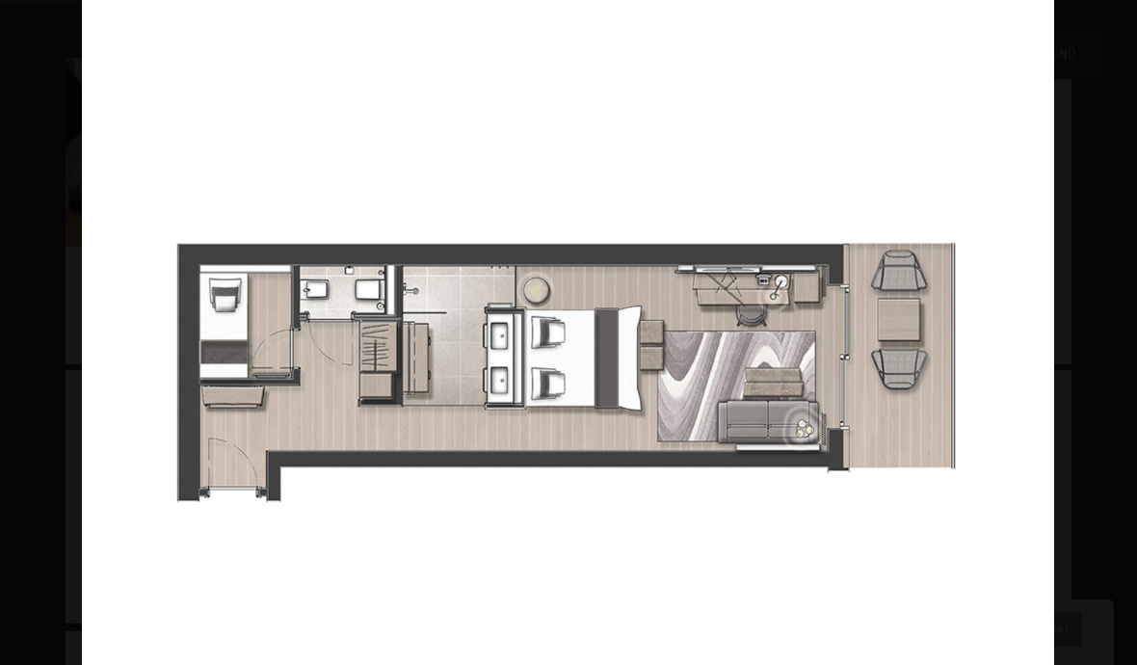
click at [251, 462] on img at bounding box center [568, 374] width 973 height 749
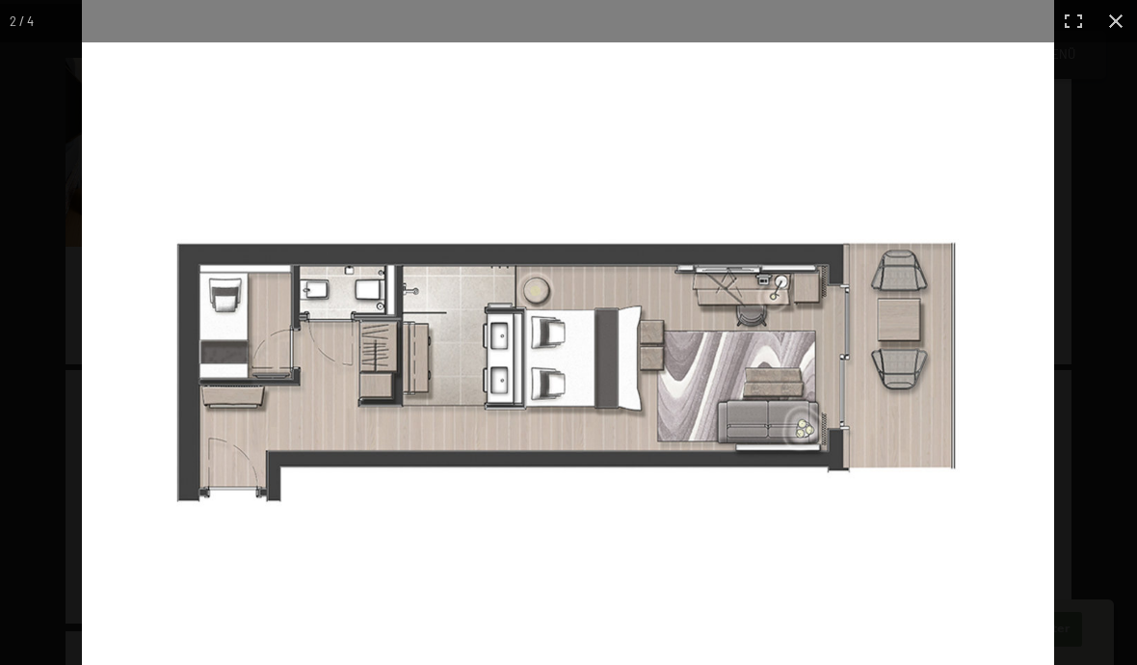
click at [269, 345] on img at bounding box center [568, 374] width 973 height 749
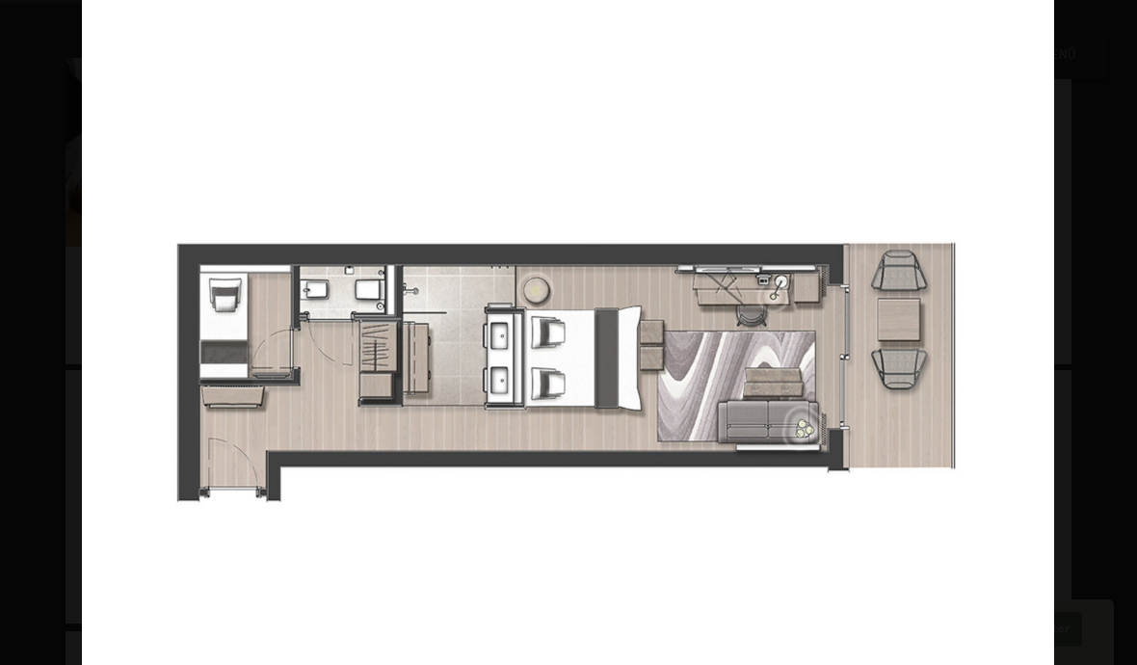
click at [359, 379] on img at bounding box center [568, 374] width 973 height 749
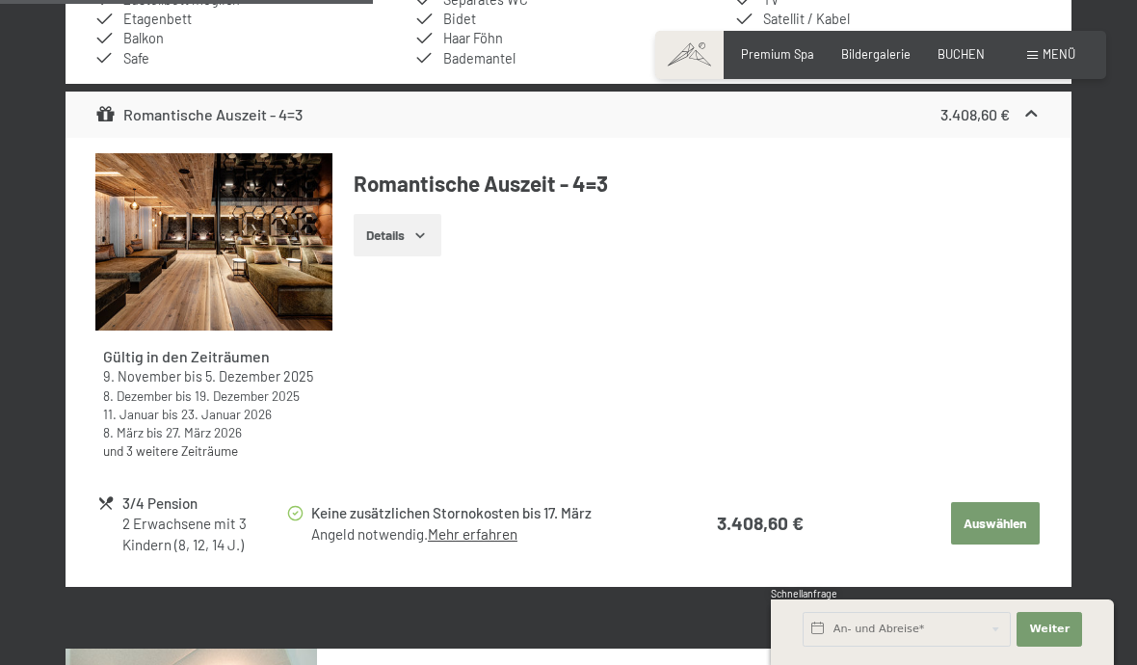
scroll to position [1070, 0]
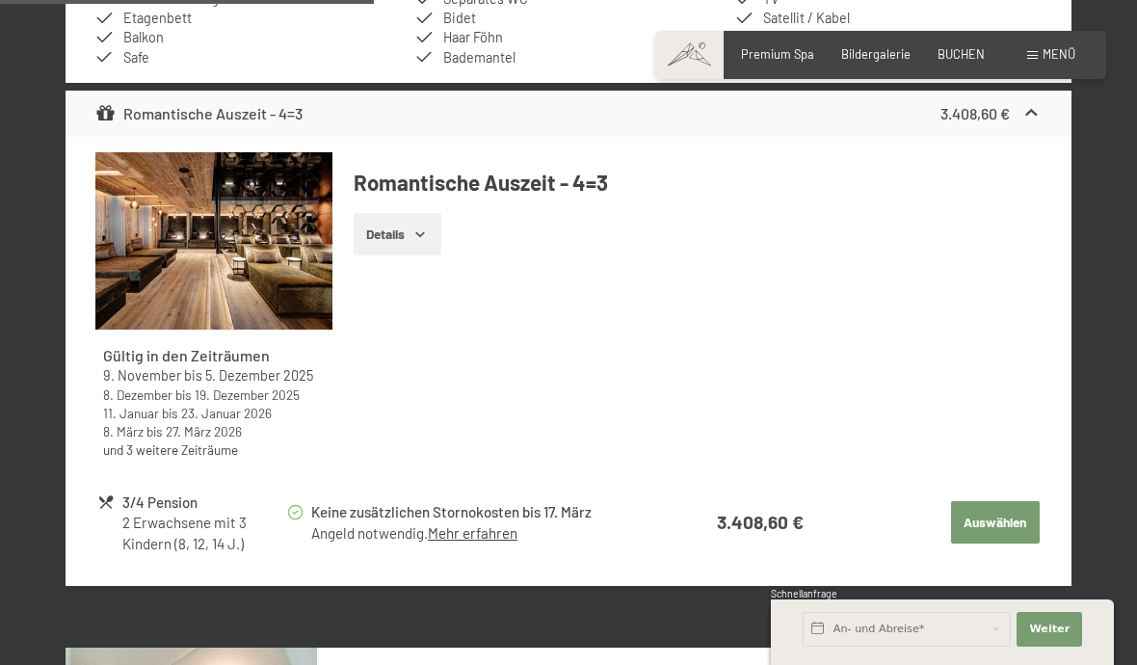
click at [428, 232] on icon "button" at bounding box center [420, 234] width 15 height 15
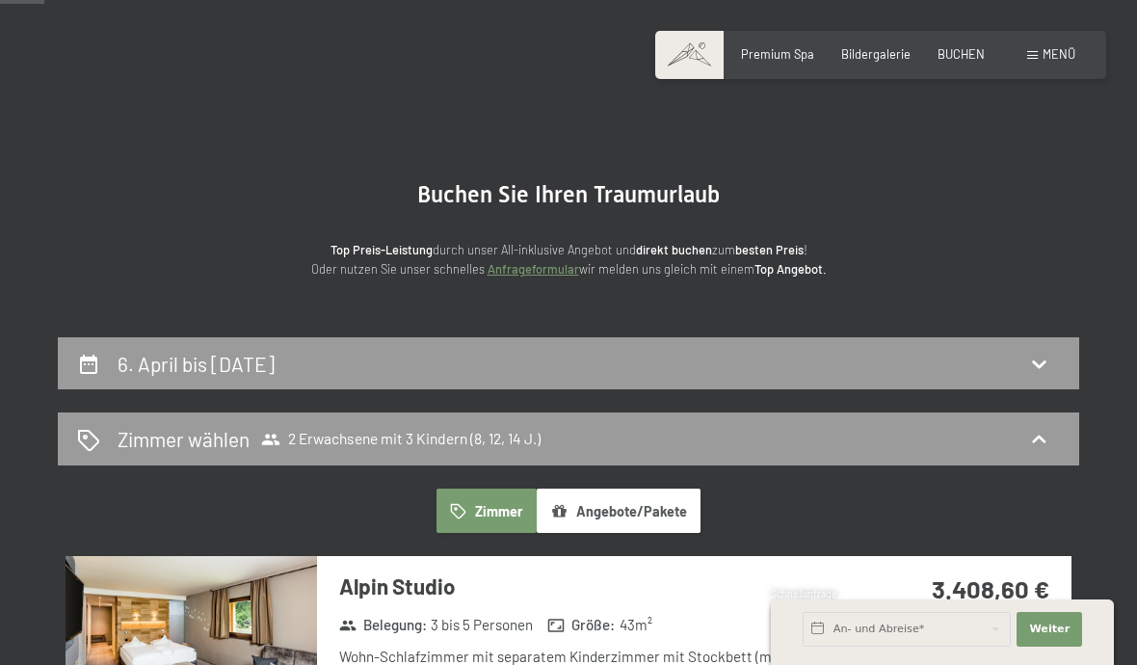
scroll to position [0, 0]
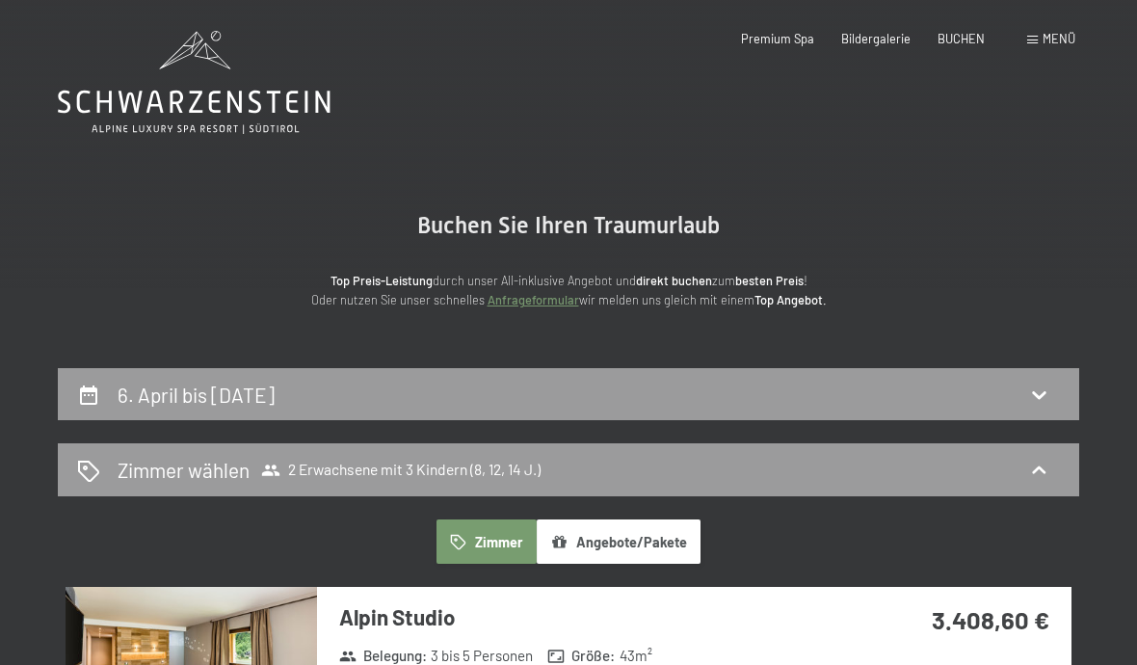
click at [1038, 396] on icon at bounding box center [1038, 395] width 13 height 8
select select "8"
select select "12"
select select "14"
select select "2026-03-01"
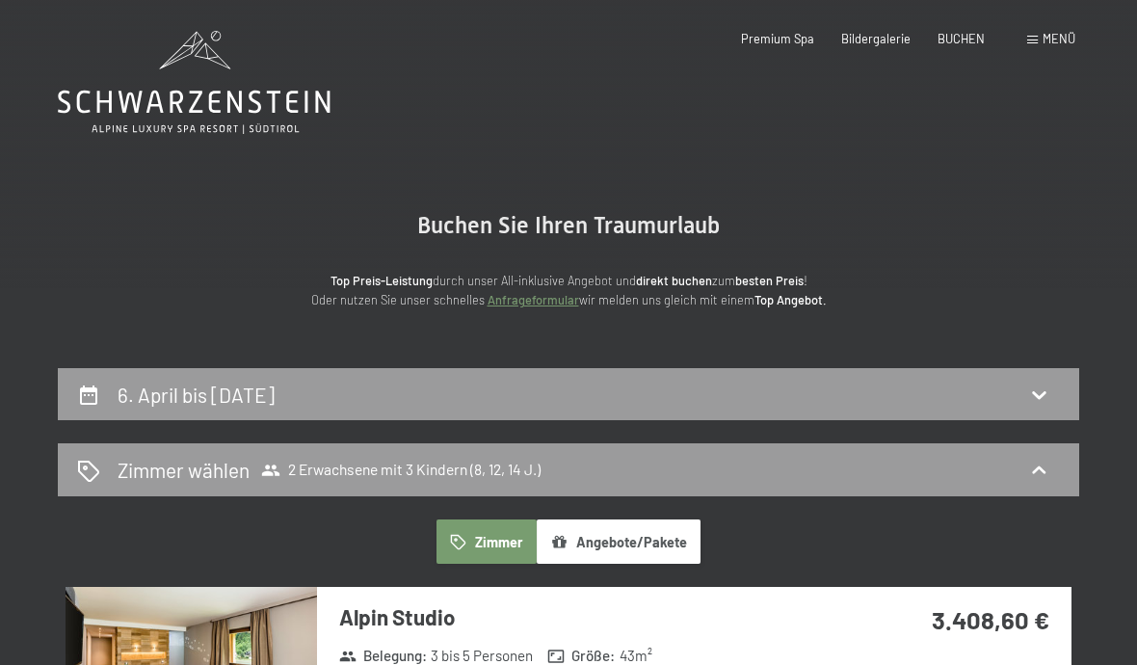
select select "2026-04-01"
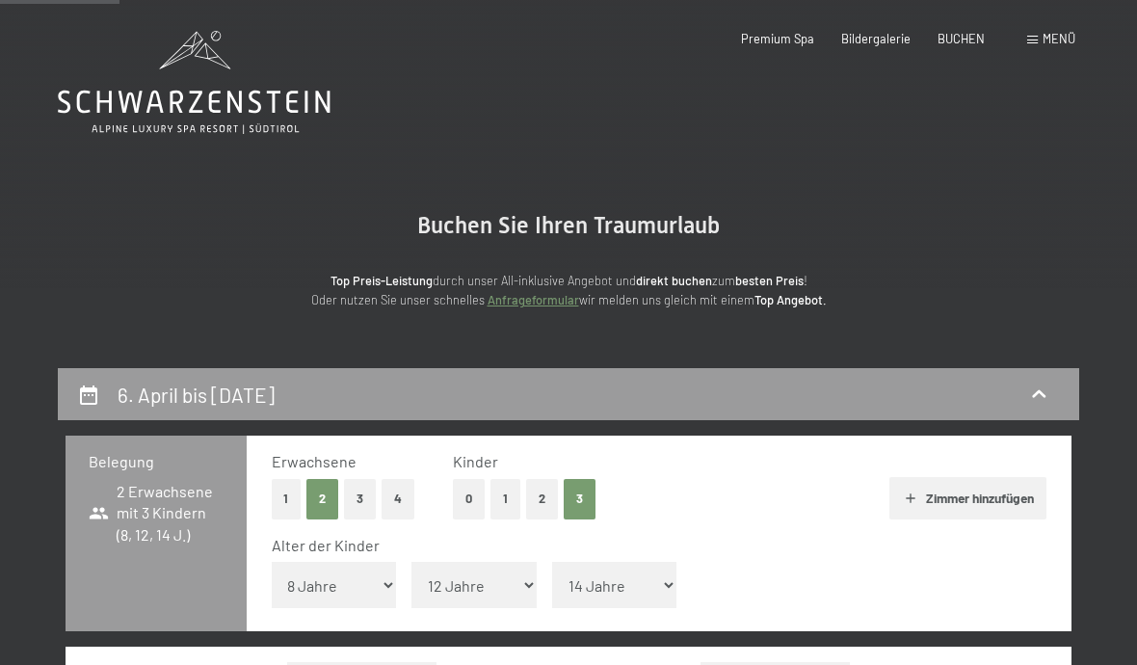
scroll to position [366, 0]
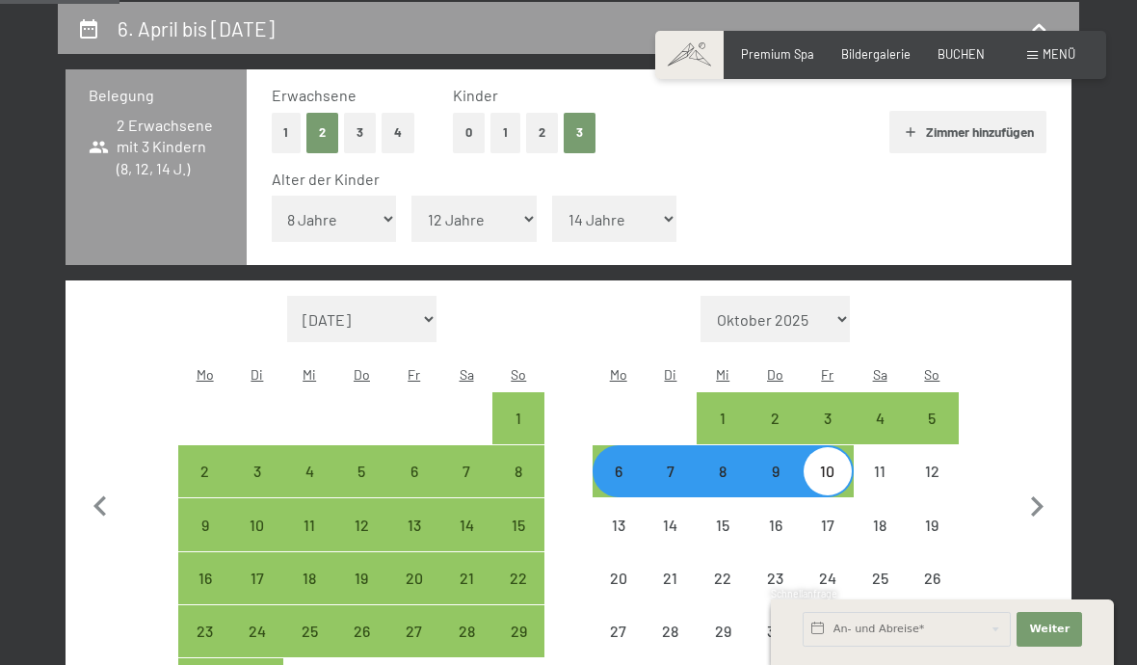
click at [948, 411] on div "5" at bounding box center [932, 435] width 48 height 48
select select "2026-03-01"
select select "2026-04-01"
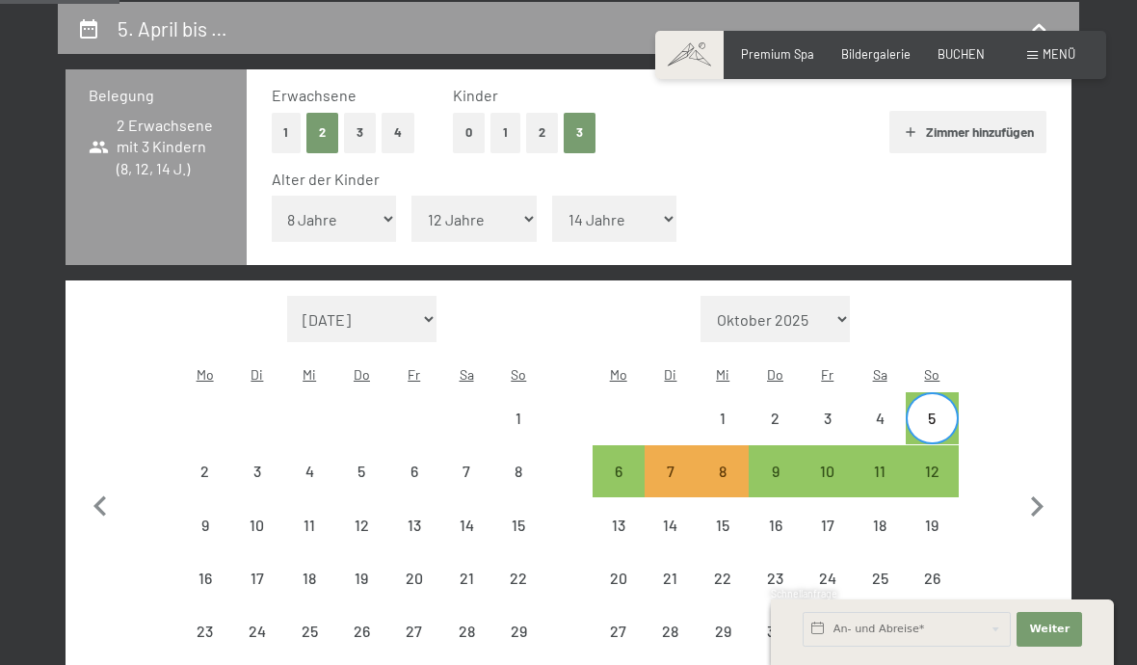
click at [833, 464] on div "10" at bounding box center [828, 488] width 48 height 48
select select "2026-03-01"
select select "2026-04-01"
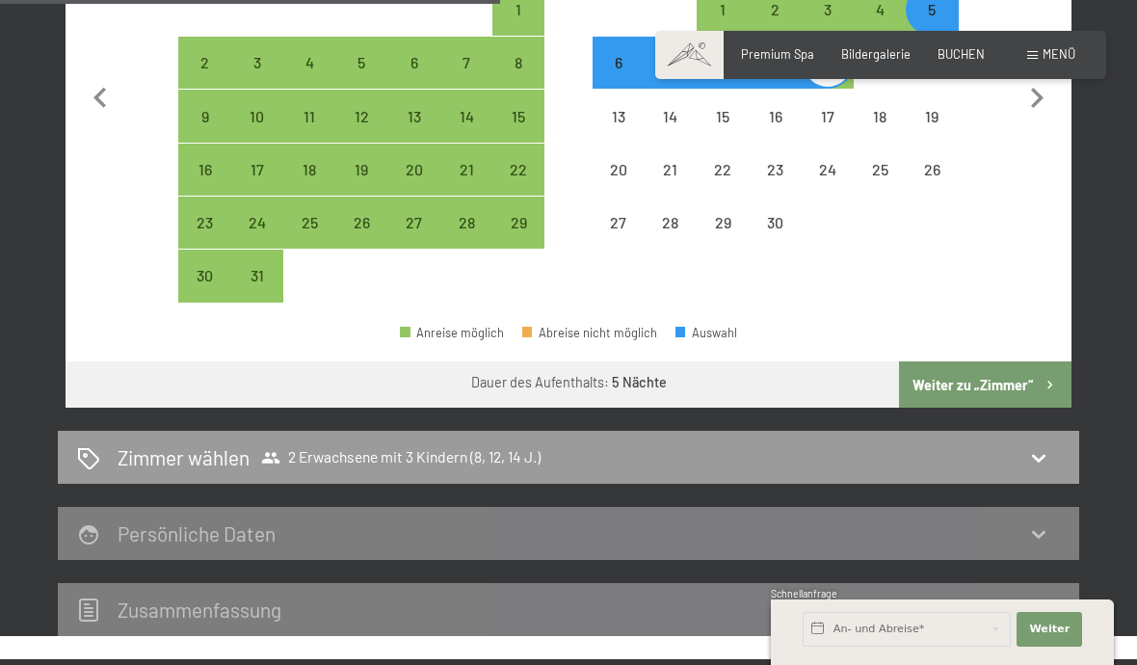
click at [1001, 361] on button "Weiter zu „Zimmer“" at bounding box center [985, 384] width 173 height 46
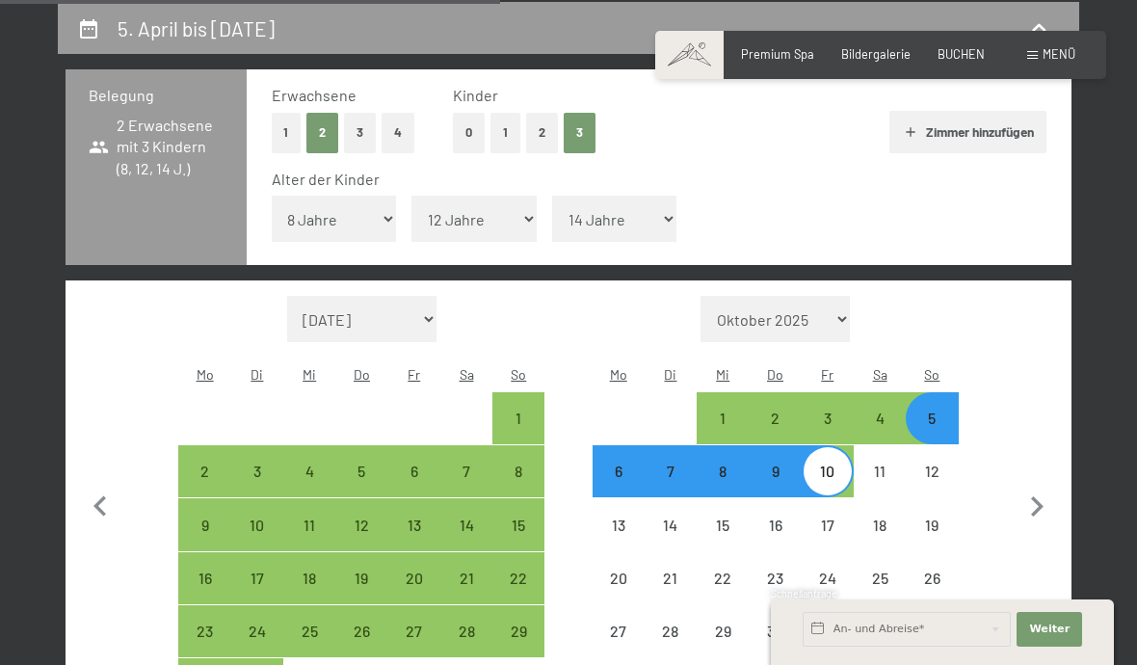
select select "2026-03-01"
select select "2026-04-01"
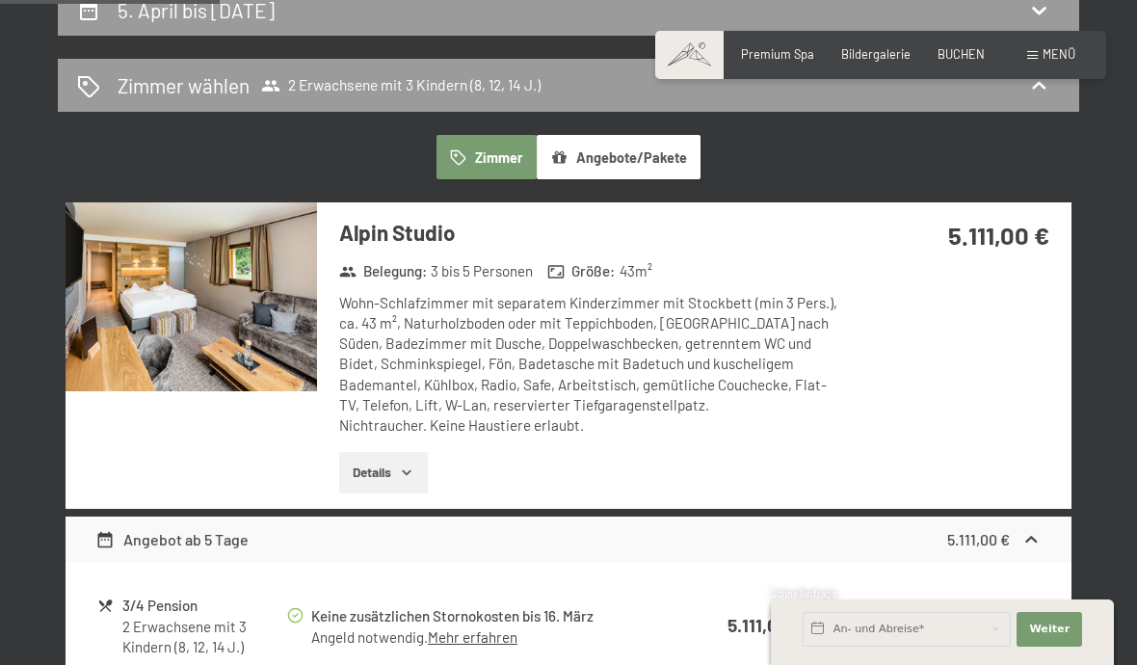
scroll to position [0, 0]
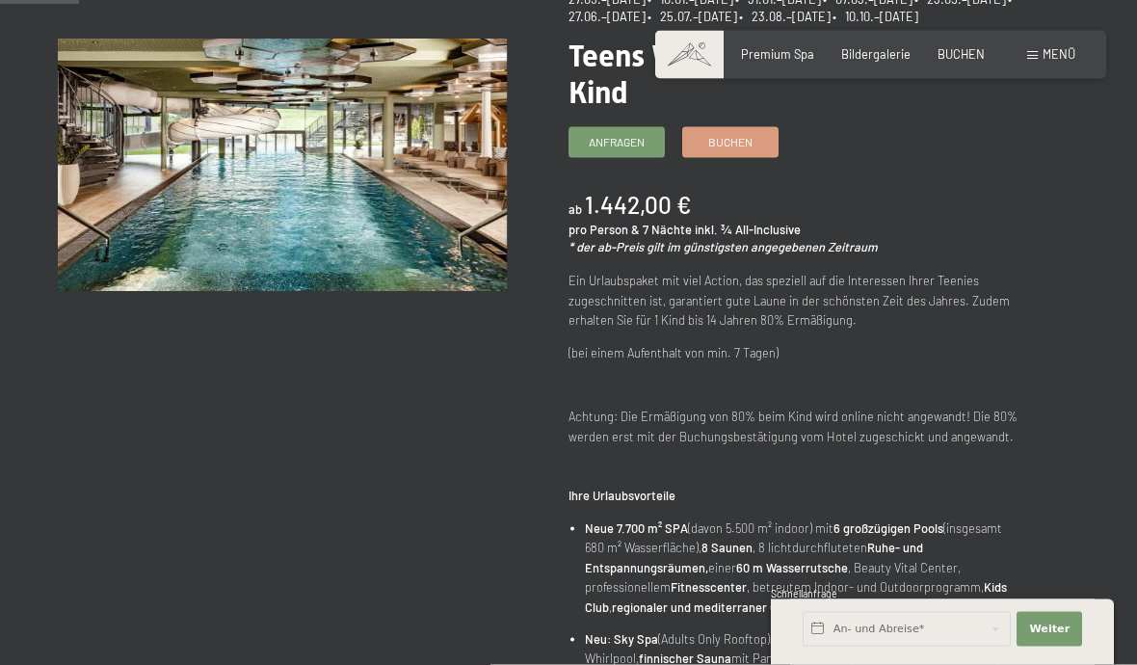
scroll to position [88, 0]
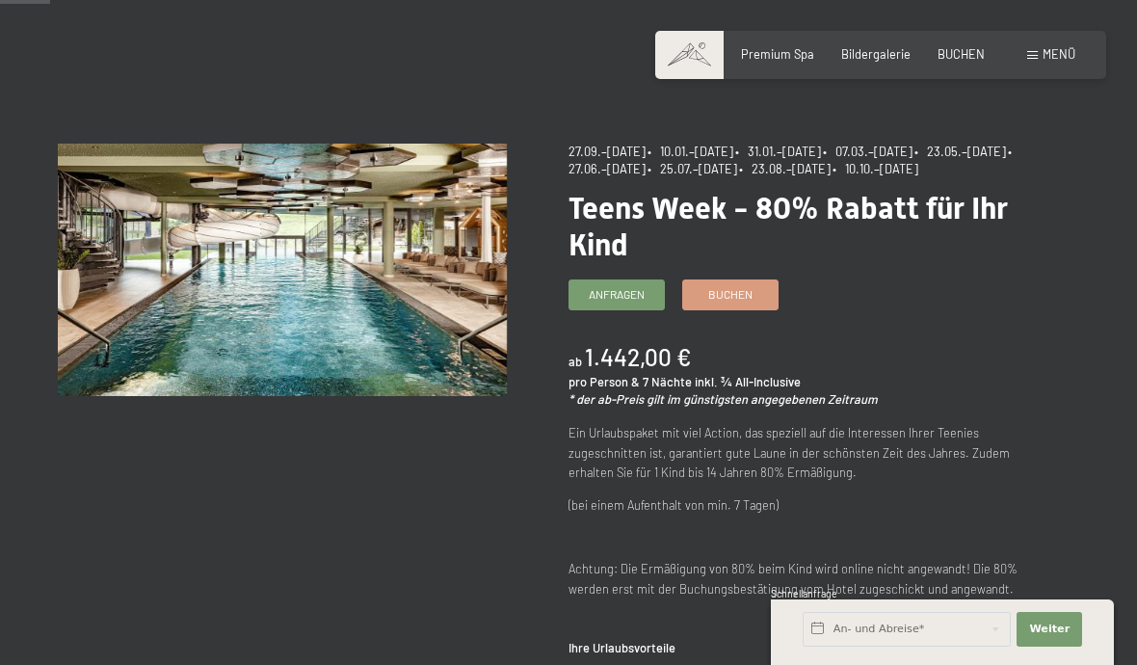
click at [746, 310] on div "Buchen" at bounding box center [730, 295] width 96 height 31
click at [741, 303] on span "Buchen" at bounding box center [731, 294] width 44 height 16
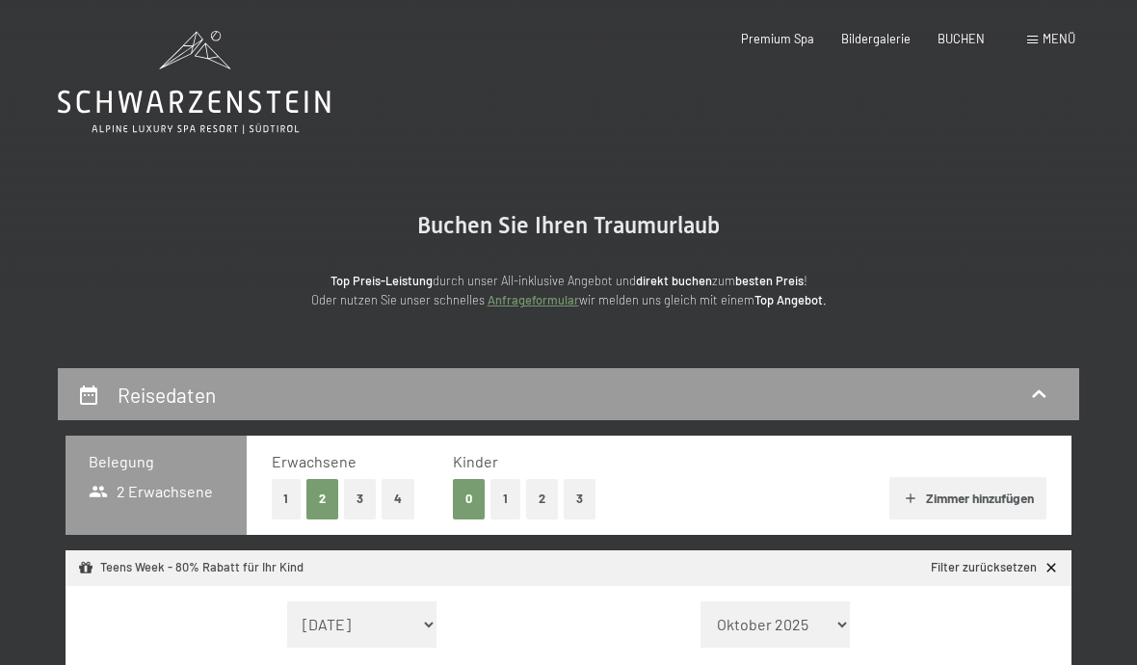
click at [580, 500] on button "3" at bounding box center [580, 499] width 32 height 40
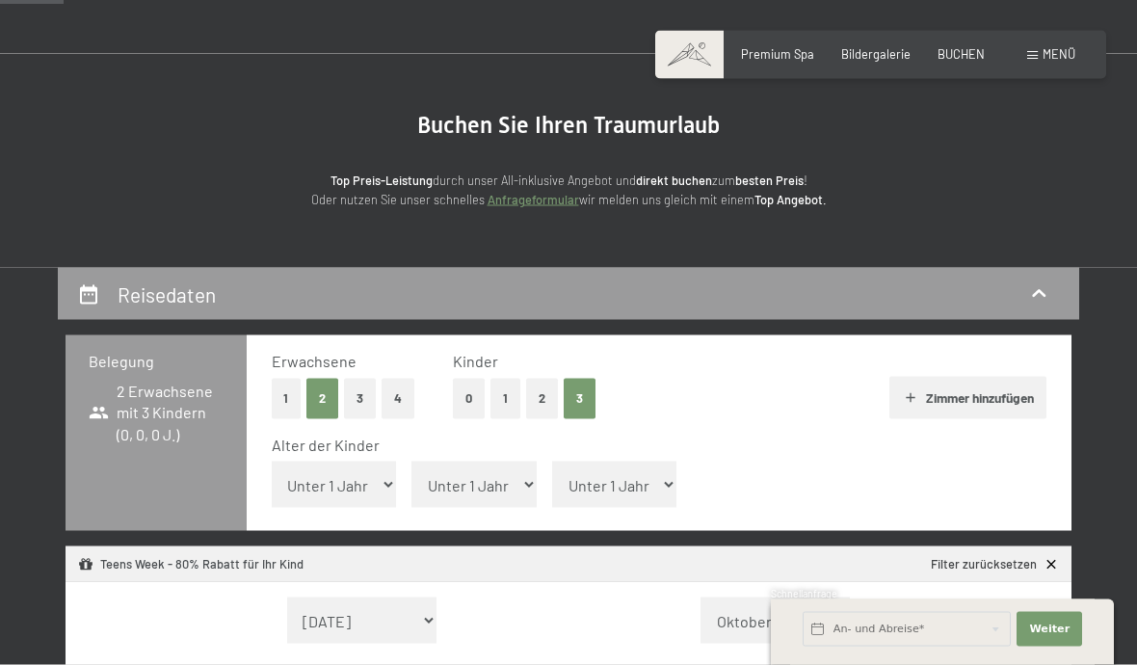
scroll to position [102, 0]
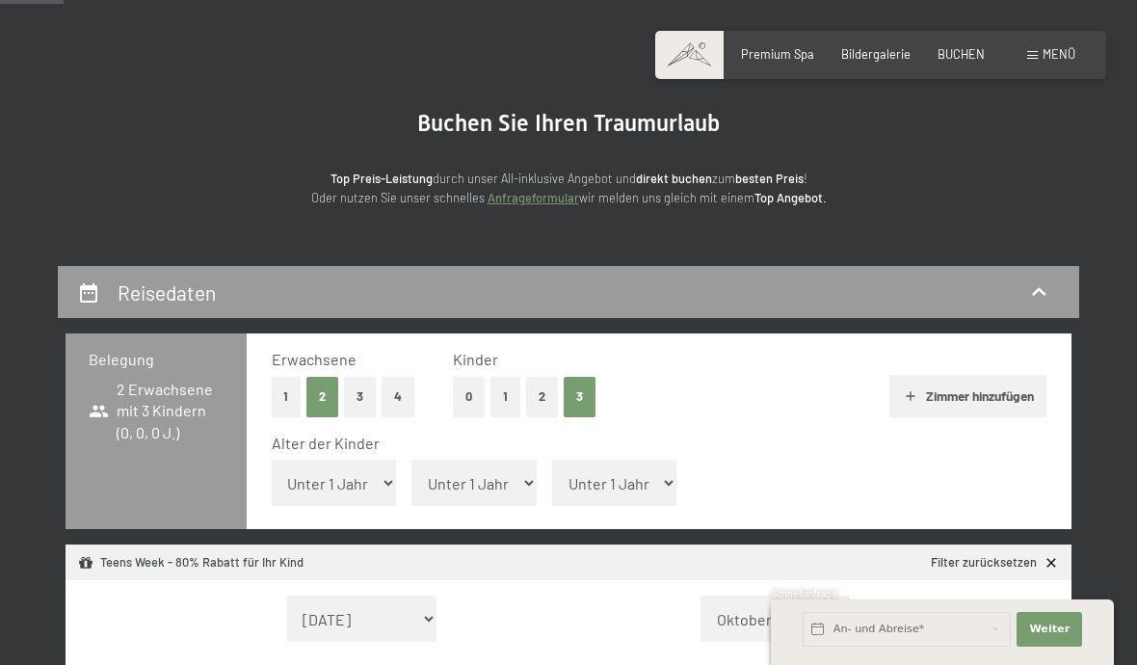
click at [363, 470] on select "Unter 1 Jahr 1 Jahr 2 Jahre 3 Jahre 4 Jahre 5 Jahre 6 Jahre 7 Jahre 8 Jahre 9 J…" at bounding box center [334, 483] width 125 height 46
select select "8"
click at [495, 471] on select "Unter 1 Jahr 1 Jahr 2 Jahre 3 Jahre 4 Jahre 5 Jahre 6 Jahre 7 Jahre 8 Jahre 9 J…" at bounding box center [474, 483] width 125 height 46
select select "12"
click at [628, 477] on select "Unter 1 Jahr 1 Jahr 2 Jahre 3 Jahre 4 Jahre 5 Jahre 6 Jahre 7 Jahre 8 Jahre 9 J…" at bounding box center [614, 483] width 125 height 46
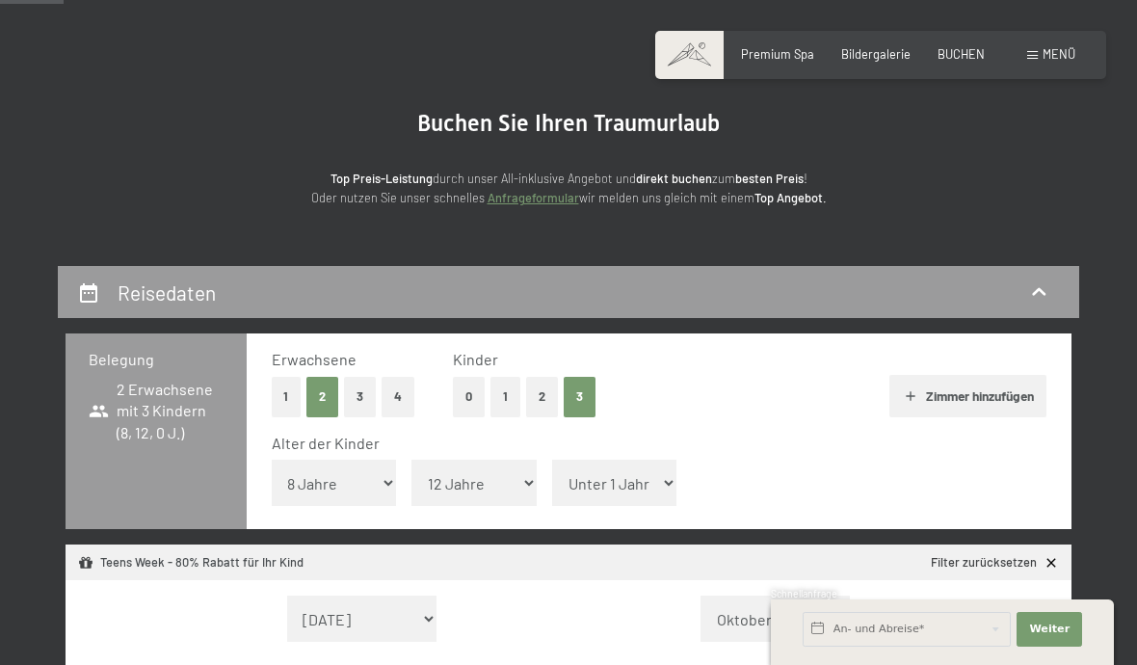
select select "14"
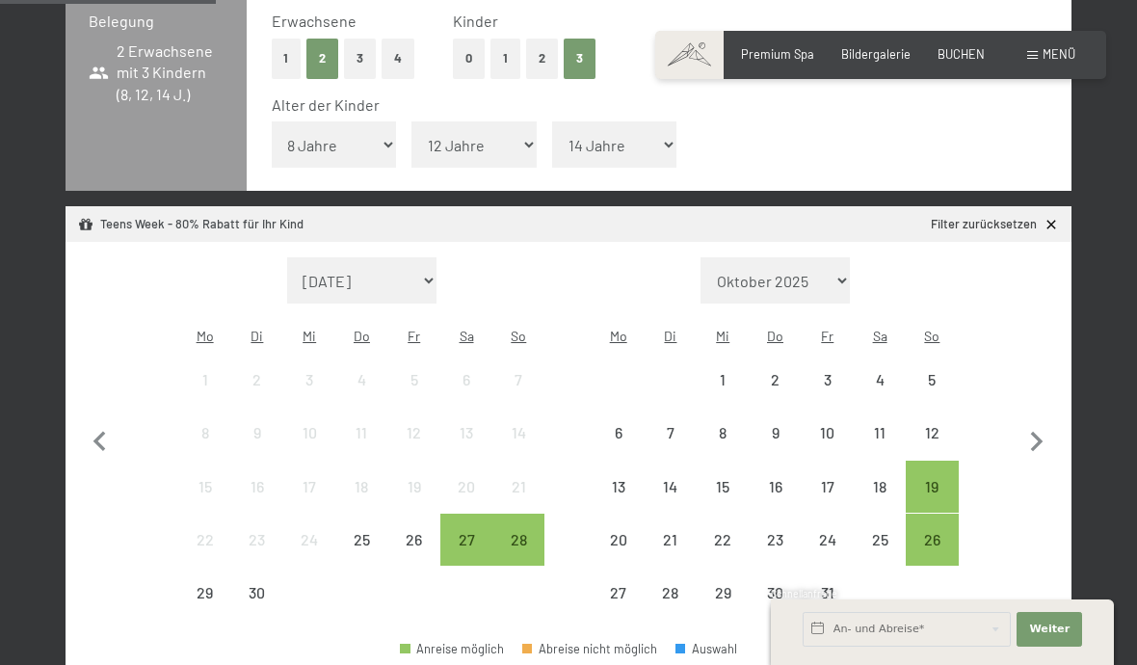
scroll to position [443, 0]
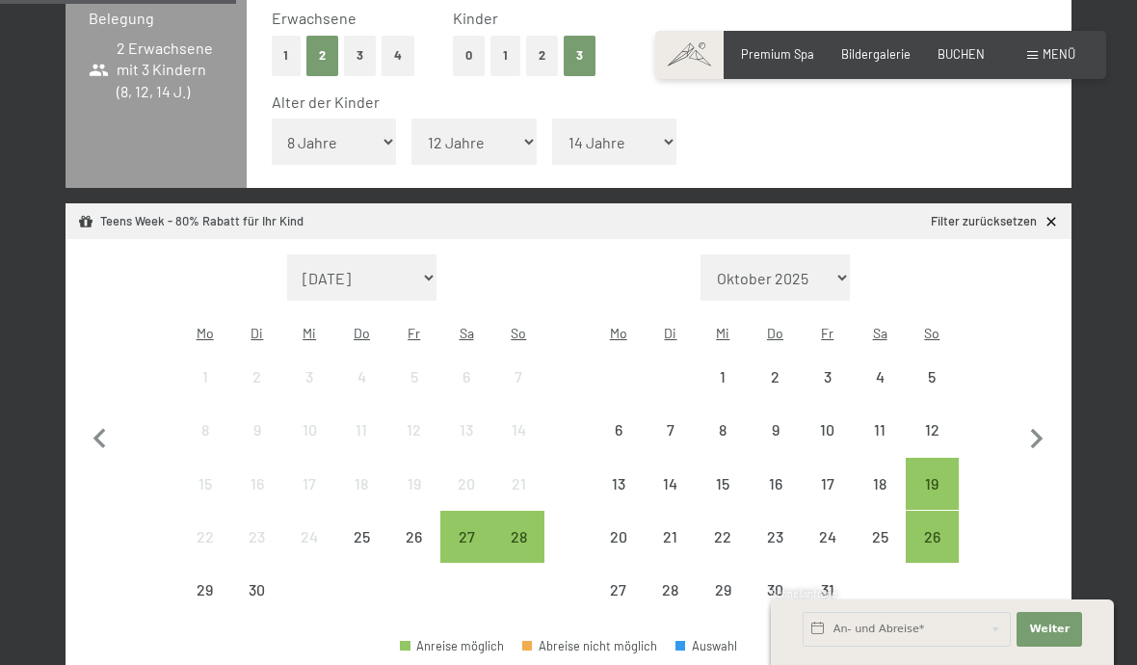
click at [1045, 419] on icon "button" at bounding box center [1037, 439] width 40 height 40
select select "[DATE]"
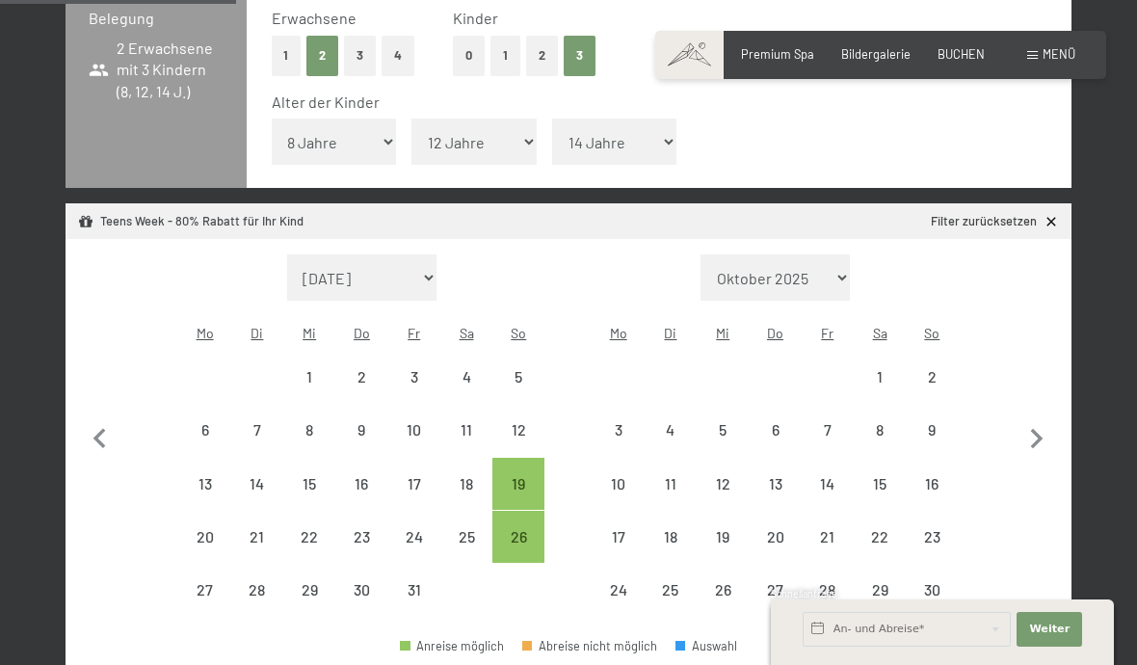
select select "[DATE]"
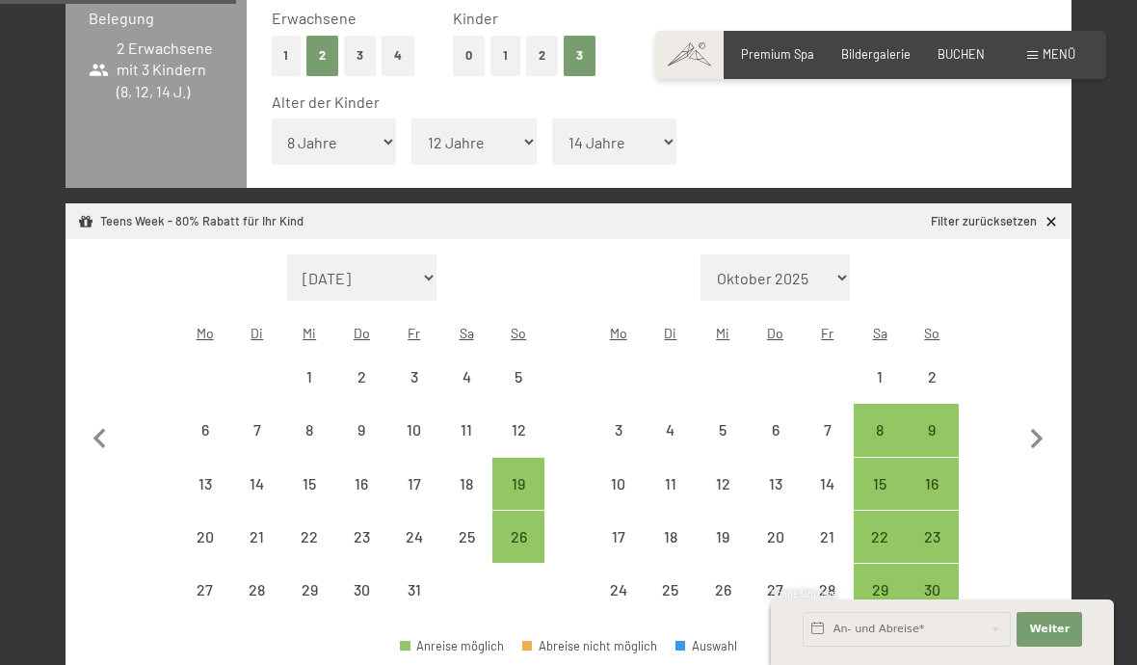
click at [1038, 429] on icon "button" at bounding box center [1037, 439] width 13 height 20
select select "[DATE]"
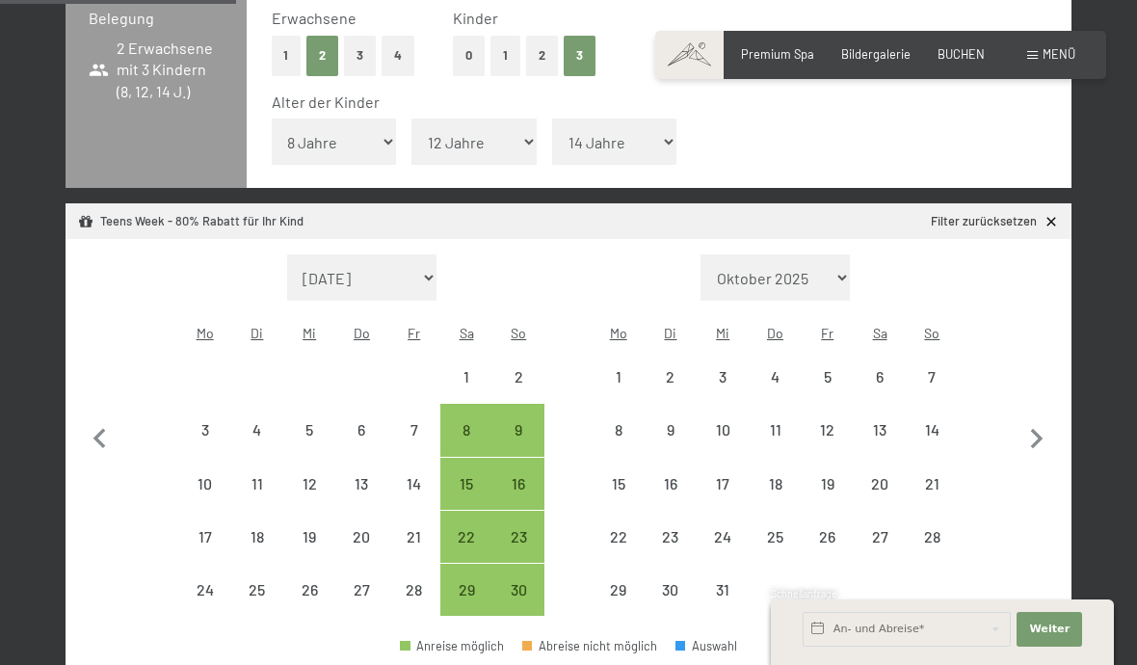
select select "[DATE]"
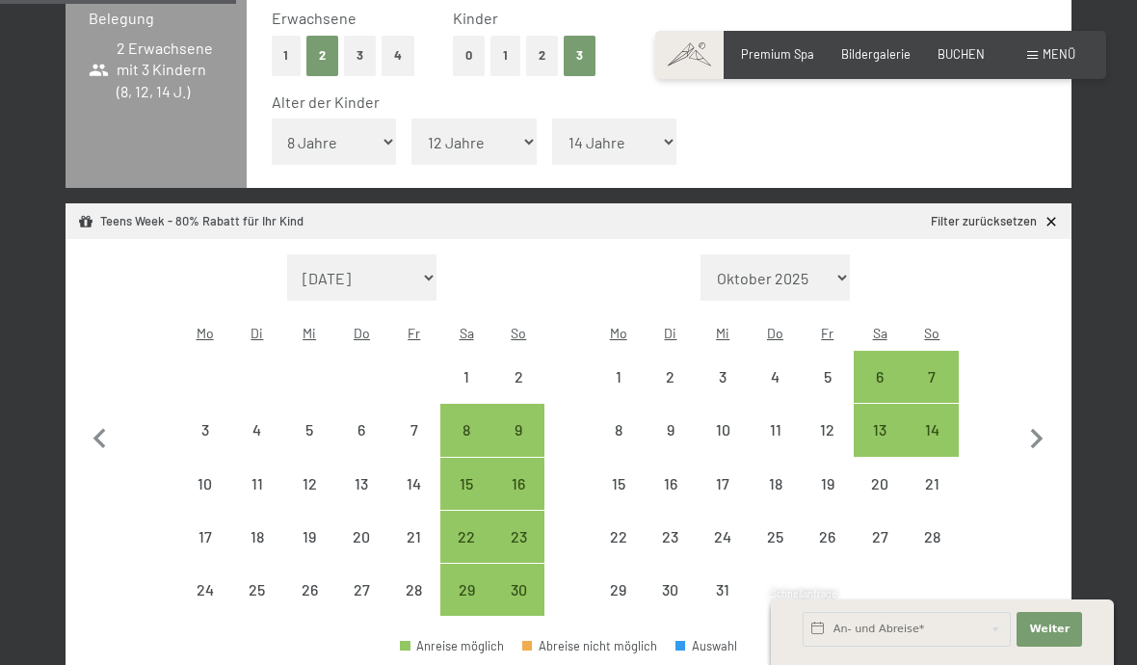
click at [1038, 419] on icon "button" at bounding box center [1037, 439] width 40 height 40
select select "[DATE]"
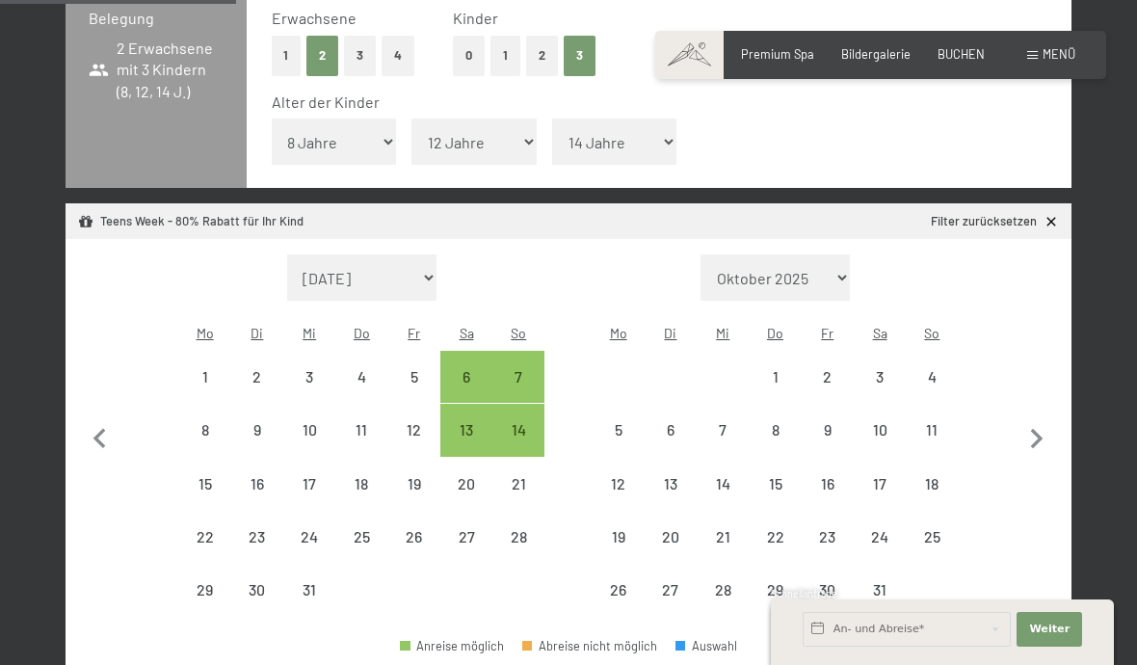
select select "[DATE]"
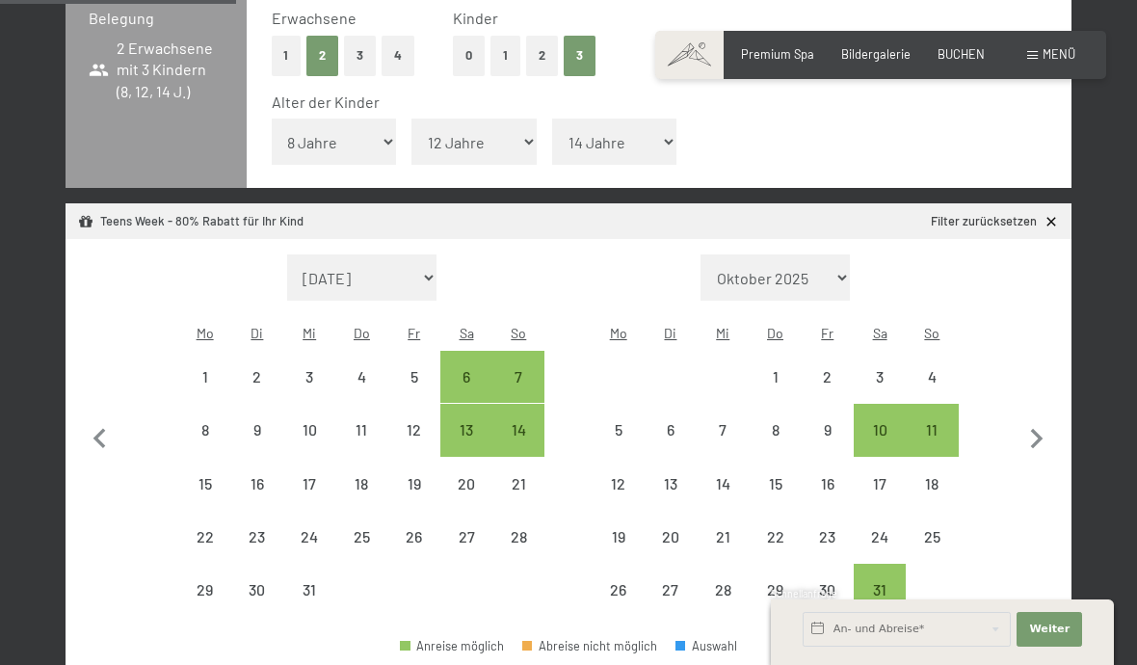
click at [876, 422] on div "10" at bounding box center [880, 446] width 48 height 48
select select "[DATE]"
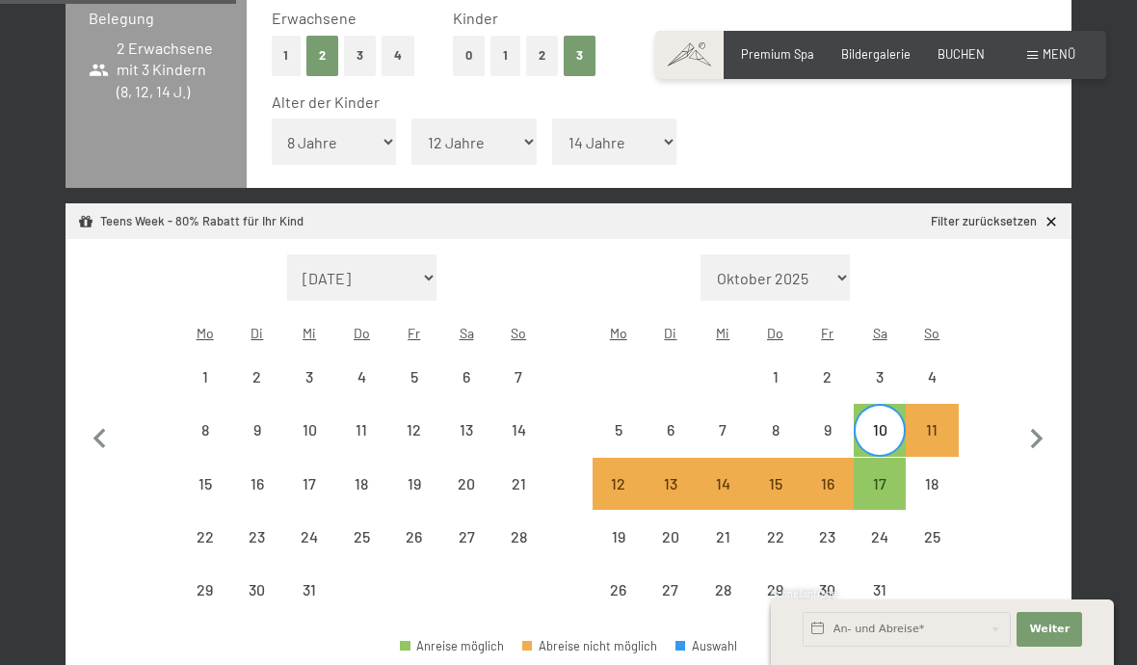
click at [888, 476] on div "17" at bounding box center [880, 500] width 48 height 48
select select "[DATE]"
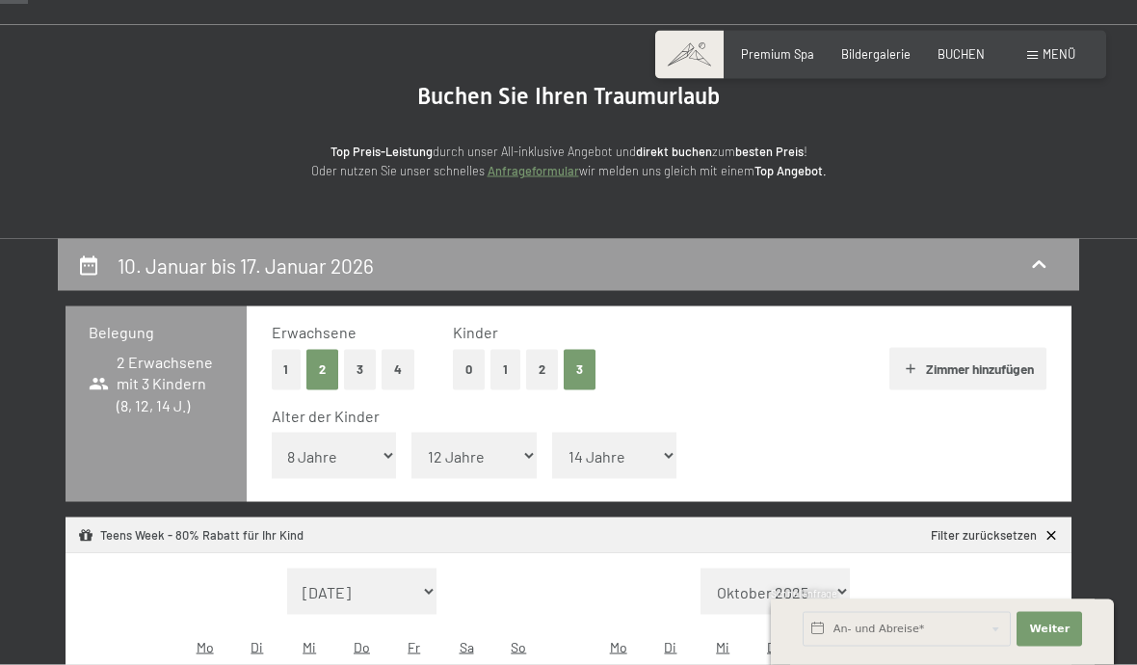
scroll to position [0, 0]
